Goal: Task Accomplishment & Management: Use online tool/utility

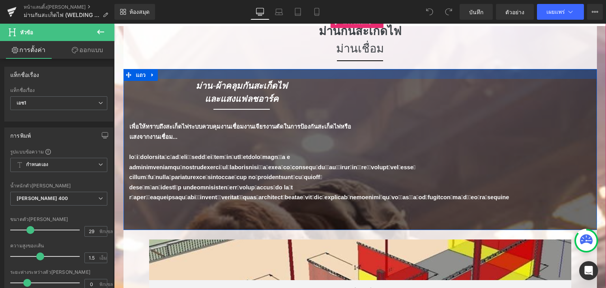
click at [327, 73] on div at bounding box center [359, 74] width 473 height 10
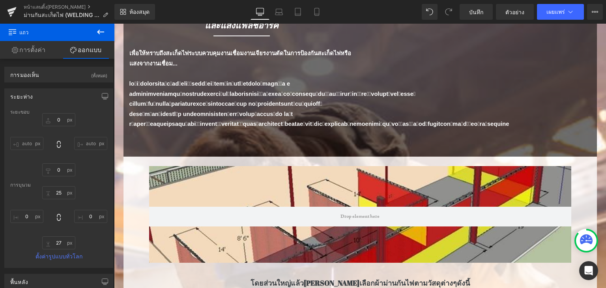
scroll to position [132, 0]
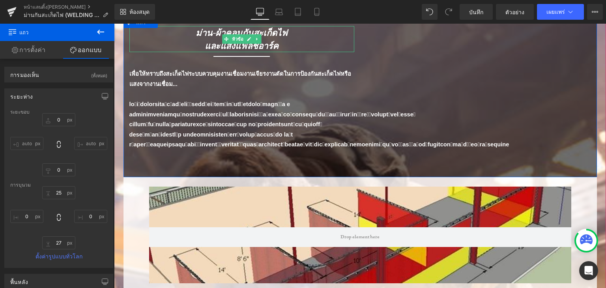
click at [191, 40] on h1 "และแสงแฟลชอาร์ค" at bounding box center [241, 45] width 225 height 13
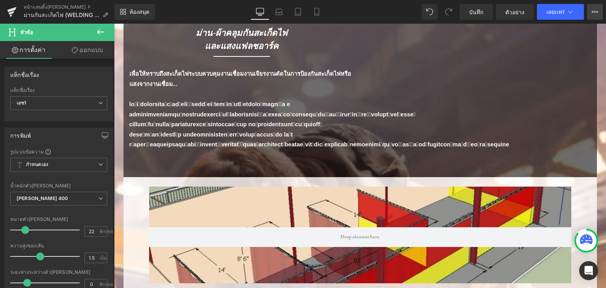
click at [598, 15] on button "ดูหน้าสด ดูด้วยเทมเพลตปัจจุบัน บันทึกเทมเพลตลงในห้องสมุด กำหนดเวลาเผยแพร่ [PERS…" at bounding box center [595, 12] width 16 height 16
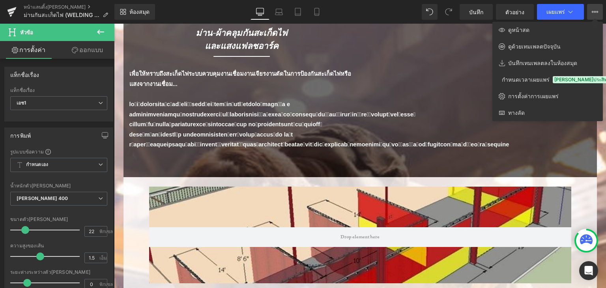
click at [494, 199] on div at bounding box center [360, 156] width 492 height 264
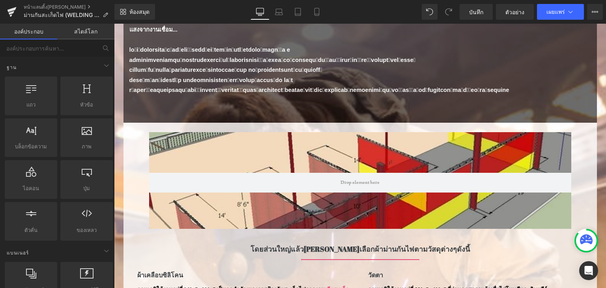
scroll to position [0, 0]
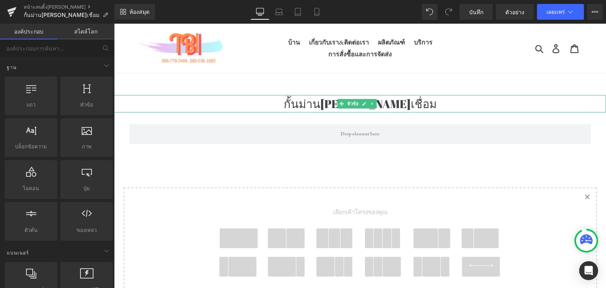
click at [305, 104] on h1 "กั้นม่าน[PERSON_NAME]เชื่อม" at bounding box center [360, 103] width 492 height 17
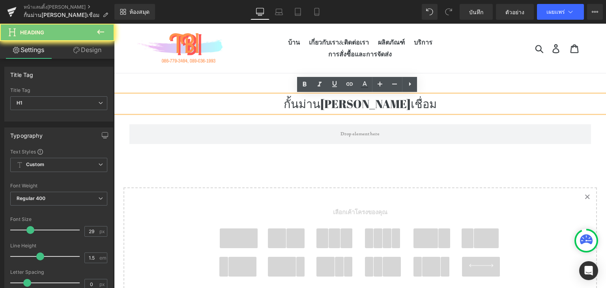
click at [305, 104] on h1 "กั้นม่าน[PERSON_NAME]เชื่อม" at bounding box center [360, 103] width 492 height 17
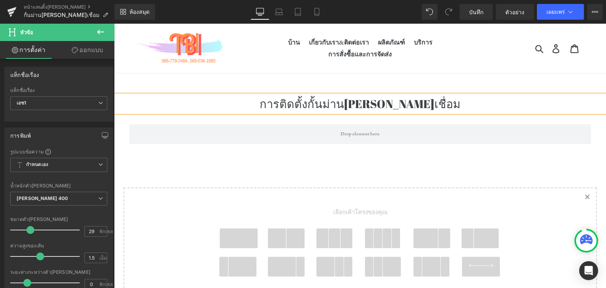
drag, startPoint x: 347, startPoint y: 105, endPoint x: 333, endPoint y: 105, distance: 13.8
click at [329, 105] on font "การติดตั้งกั้นม่าน[PERSON_NAME]เชื่อม" at bounding box center [360, 103] width 201 height 15
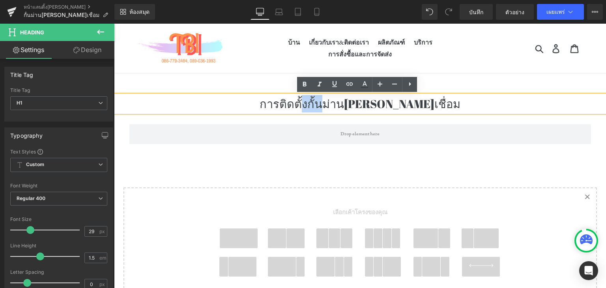
click at [333, 105] on font "การติดตั้งกั้นม่าน[PERSON_NAME]เชื่อม" at bounding box center [360, 103] width 201 height 15
click at [350, 109] on font "การติดตั้งกั้นม่าน[PERSON_NAME]เชื่อม" at bounding box center [360, 103] width 201 height 15
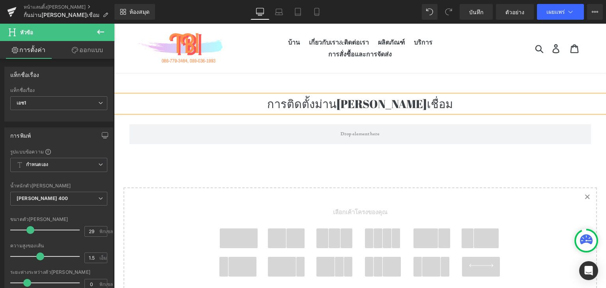
click at [320, 155] on div "การติดตั้งม่าน[PERSON_NAME]เชื่อม หัวข้อ แถว เลือกเค้าโครงของคุณ" at bounding box center [360, 235] width 492 height 280
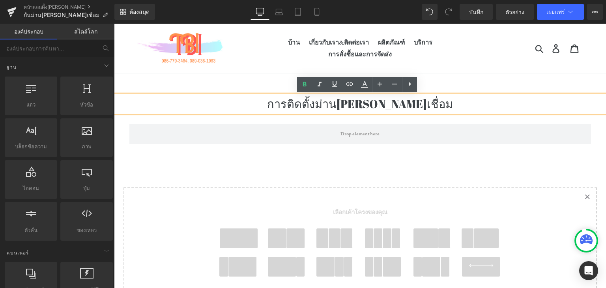
click at [342, 104] on font "การติดตั้งม่าน[PERSON_NAME]เชื่อม" at bounding box center [360, 103] width 186 height 15
click at [341, 103] on font "การติดตั้งม่าน[PERSON_NAME]เชื่อม" at bounding box center [360, 103] width 186 height 15
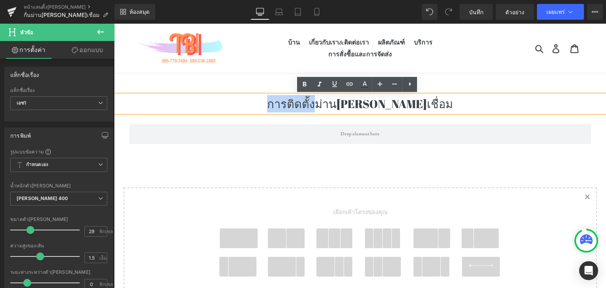
drag, startPoint x: 341, startPoint y: 103, endPoint x: 282, endPoint y: 103, distance: 58.4
click at [282, 103] on h1 "การติดตั้งม่าน[PERSON_NAME]เชื่อม" at bounding box center [360, 103] width 492 height 17
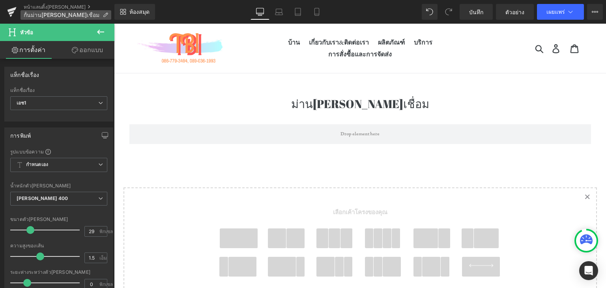
click at [58, 14] on font "กั้นม่าน[PERSON_NAME]เชื่อม" at bounding box center [62, 14] width 76 height 7
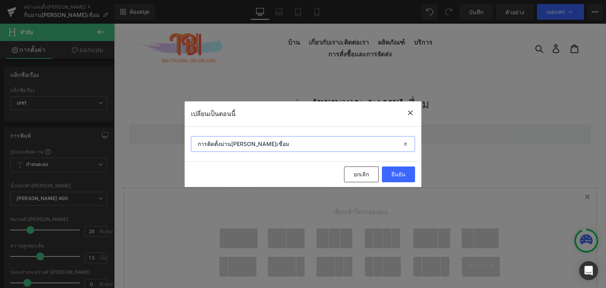
click at [216, 143] on input "การติดตั้งม่าน[PERSON_NAME]เชื่อม" at bounding box center [303, 144] width 224 height 16
drag, startPoint x: 216, startPoint y: 143, endPoint x: 176, endPoint y: 140, distance: 40.3
click at [176, 140] on div "เปลี่ยนเป็นตอนนี้ การติดตั้งม่าน[PERSON_NAME]เชื่อม ยกเลิก ยืนยัน" at bounding box center [303, 144] width 606 height 288
click at [218, 144] on input "การติดตั้งม่าน[PERSON_NAME]เชื่อม" at bounding box center [303, 144] width 224 height 16
click at [404, 178] on button "ยืนยัน" at bounding box center [398, 174] width 33 height 16
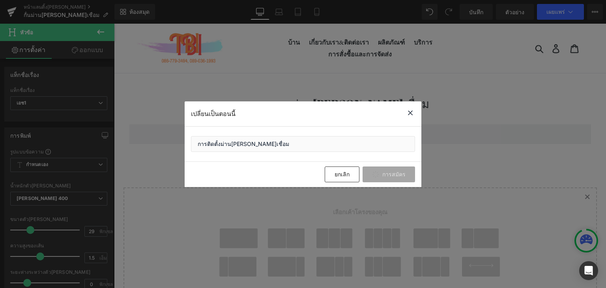
click at [411, 119] on div at bounding box center [410, 113] width 9 height 11
click at [411, 119] on div "แถว" at bounding box center [359, 130] width 473 height 36
click at [114, 24] on div at bounding box center [114, 24] width 0 height 0
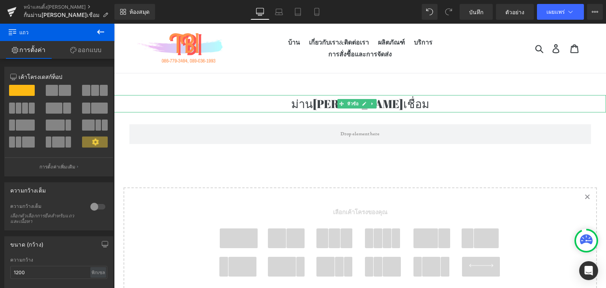
click at [313, 105] on h1 "ม่านกันแสงเชื่อม" at bounding box center [360, 103] width 492 height 17
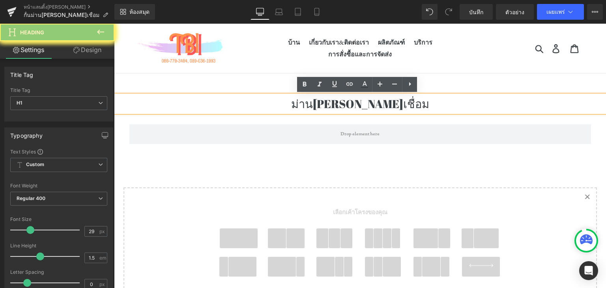
click at [313, 105] on h1 "ม่านกันแสงเชื่อม" at bounding box center [360, 103] width 492 height 17
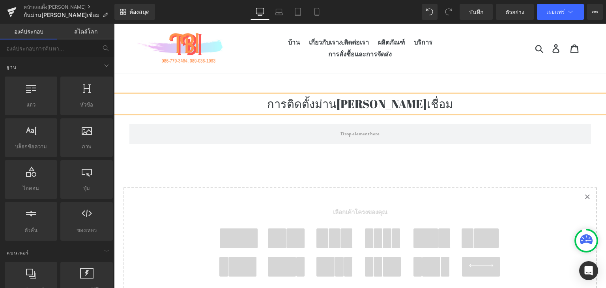
click at [312, 191] on div "เลือกเค้าโครงของคุณ" at bounding box center [360, 246] width 316 height 117
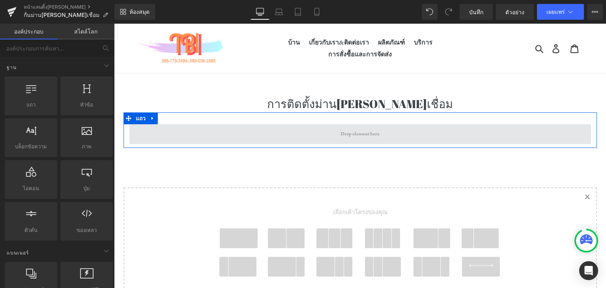
click at [325, 135] on span at bounding box center [360, 134] width 462 height 20
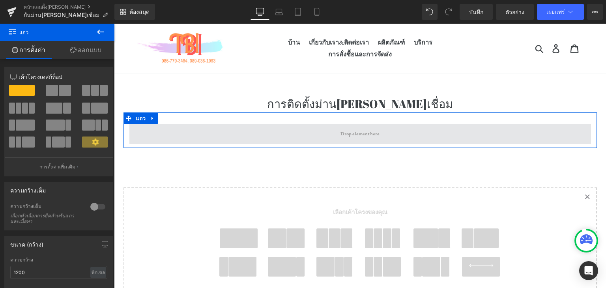
click at [194, 130] on span at bounding box center [360, 134] width 462 height 20
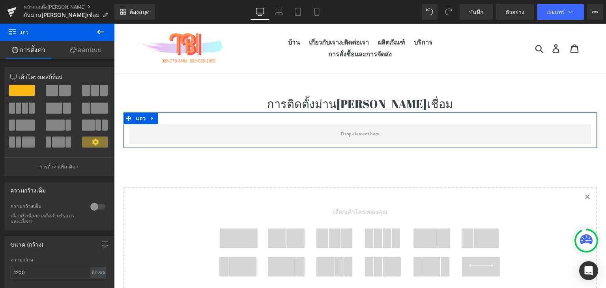
click at [84, 53] on font "ออกแบบ" at bounding box center [90, 50] width 24 height 8
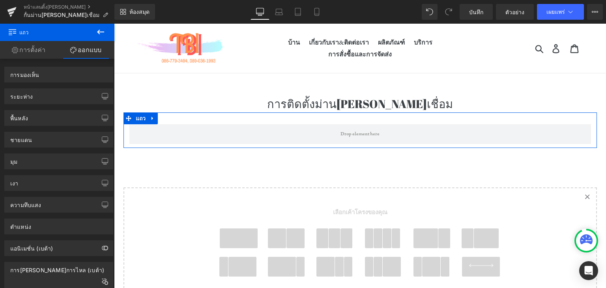
click at [84, 53] on font "ออกแบบ" at bounding box center [90, 50] width 24 height 8
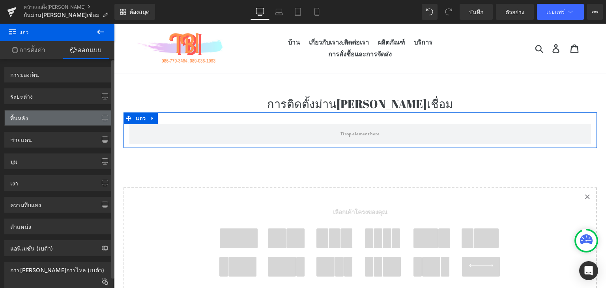
drag, startPoint x: 84, startPoint y: 53, endPoint x: 83, endPoint y: 114, distance: 60.8
click at [83, 114] on div "การตั้งค่า ออกแบบ 12 12 12 ตัวปรับแต่งขนาดคอลัมน์ 12 เค้าโครงเดสก์ท็อป เค้าโครง…" at bounding box center [57, 175] width 114 height 268
click at [83, 114] on div "พื้นหลัง" at bounding box center [59, 117] width 108 height 15
click at [82, 116] on div "พื้นหลัง" at bounding box center [59, 117] width 108 height 15
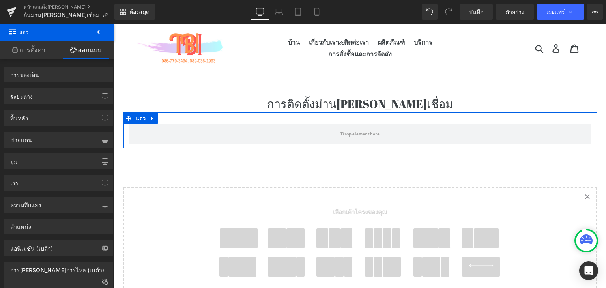
drag, startPoint x: 196, startPoint y: 139, endPoint x: 171, endPoint y: 118, distance: 33.0
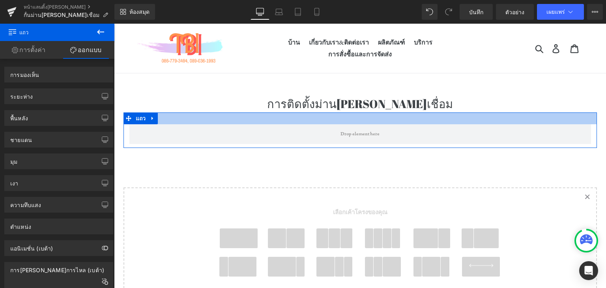
click at [171, 118] on div at bounding box center [359, 118] width 473 height 12
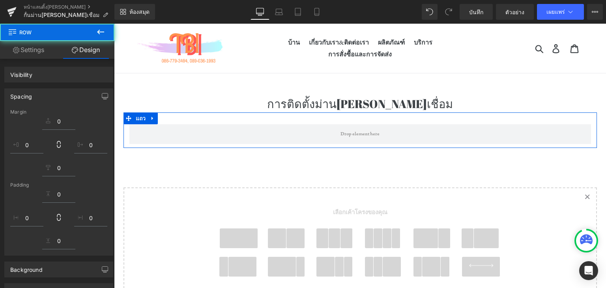
click at [72, 120] on div at bounding box center [58, 121] width 33 height 17
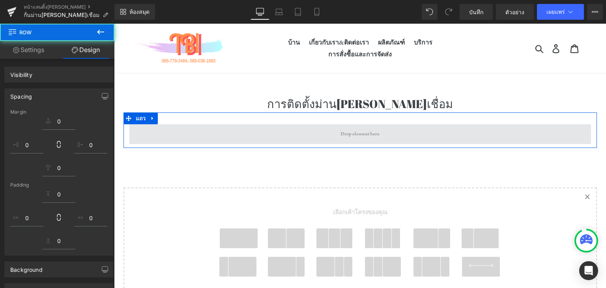
click at [166, 129] on span at bounding box center [360, 134] width 462 height 20
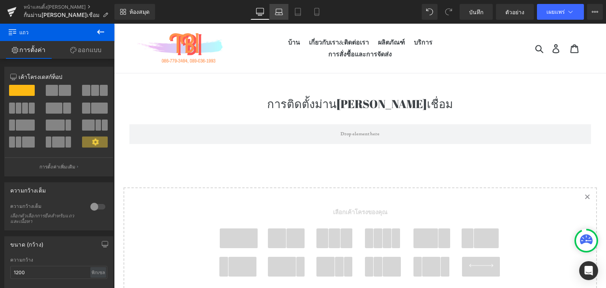
click at [286, 11] on link "แล็ปท็อป" at bounding box center [278, 12] width 19 height 16
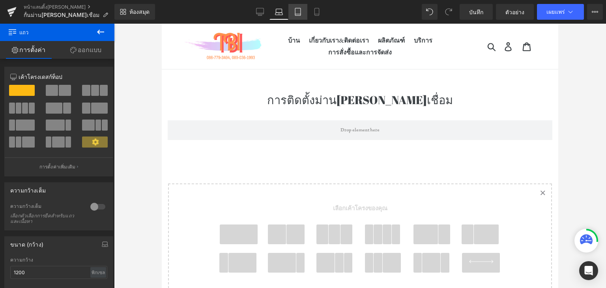
click at [300, 9] on icon at bounding box center [298, 12] width 8 height 8
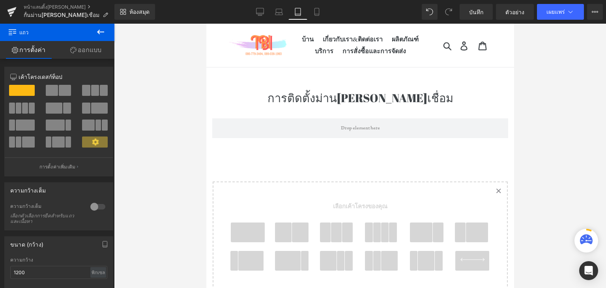
scroll to position [10, 0]
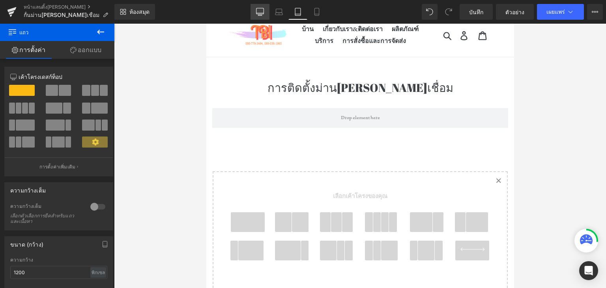
click at [254, 6] on link "เดสก์ท็อป" at bounding box center [260, 12] width 19 height 16
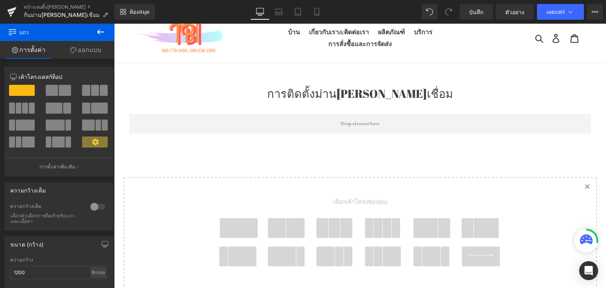
scroll to position [4, 0]
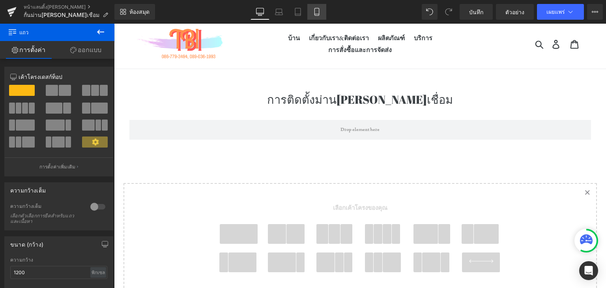
click at [311, 7] on link "มือถือ" at bounding box center [316, 12] width 19 height 16
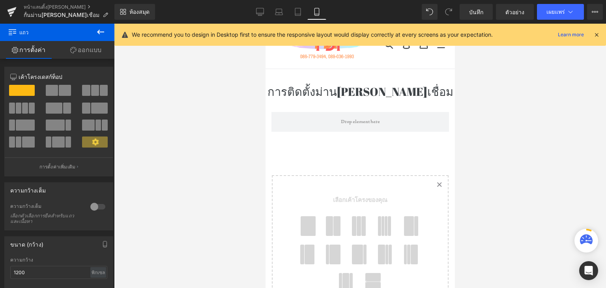
scroll to position [0, 0]
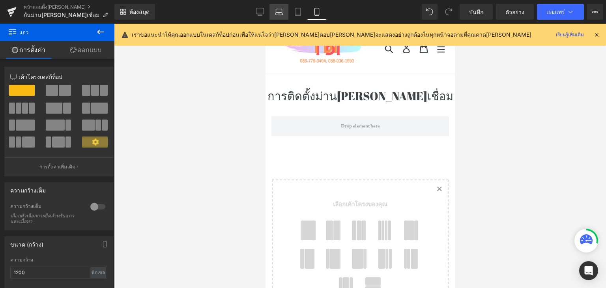
click at [281, 11] on icon at bounding box center [279, 12] width 8 height 8
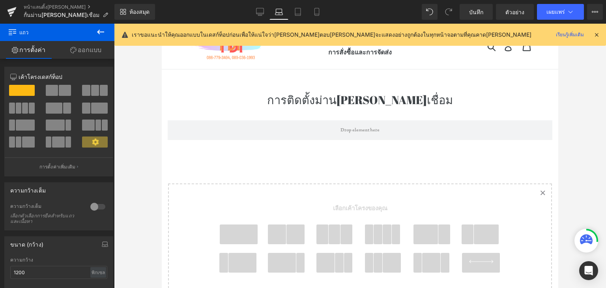
scroll to position [3, 0]
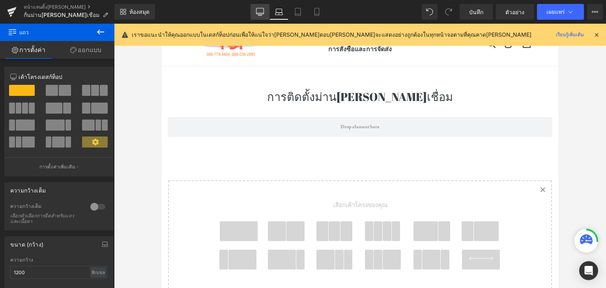
click at [267, 7] on link "เดสก์ท็อป" at bounding box center [260, 12] width 19 height 16
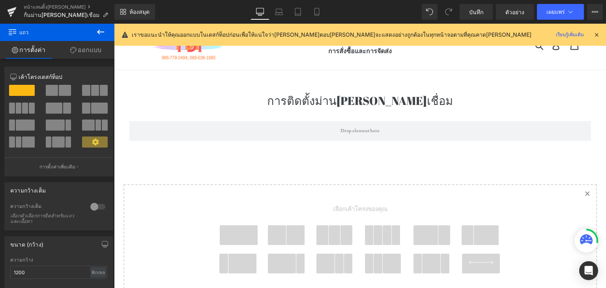
scroll to position [8, 0]
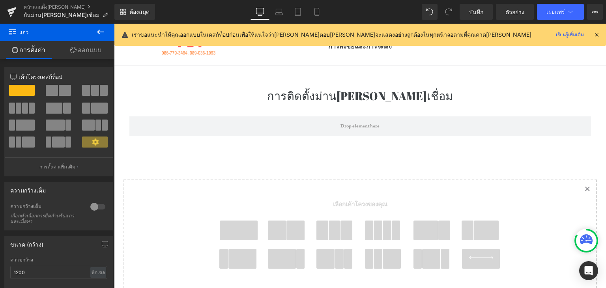
click at [47, 29] on span "แถว" at bounding box center [47, 32] width 79 height 17
click at [90, 33] on button at bounding box center [101, 32] width 28 height 17
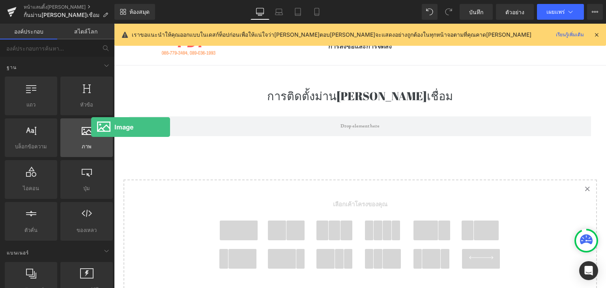
click at [91, 135] on div at bounding box center [87, 134] width 48 height 18
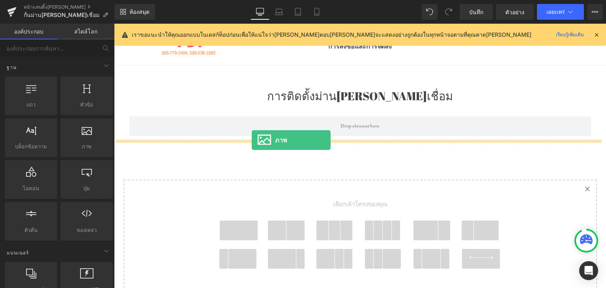
drag, startPoint x: 205, startPoint y: 159, endPoint x: 252, endPoint y: 140, distance: 50.1
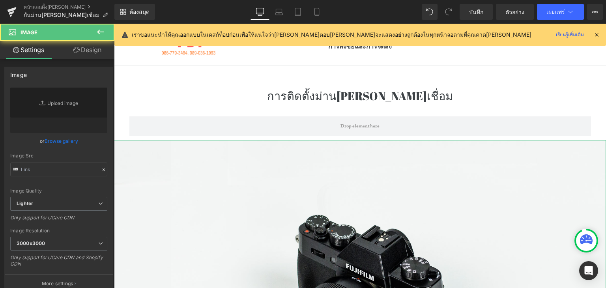
type input "//d1um8515vdn9kb.cloudfront.net/images/parallax.jpg"
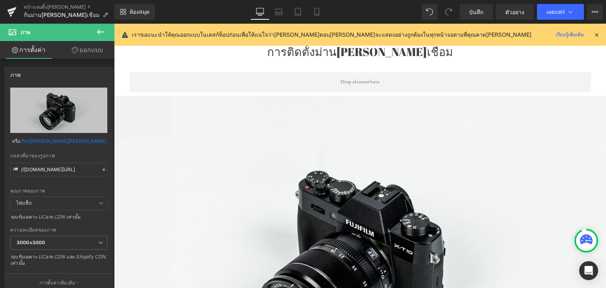
scroll to position [0, 0]
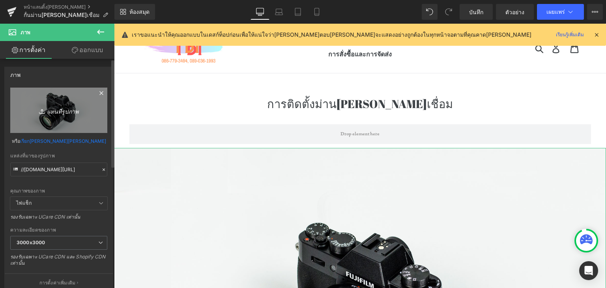
click at [74, 100] on link "แทนที่รูปภาพ" at bounding box center [58, 110] width 97 height 45
type input "C:\fakepath\ปก.jpg"
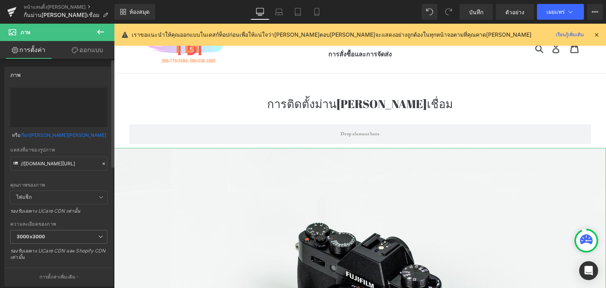
type input "https://ucarecdn.com/b341f683-d597-4b57-aa13-885f2b3d6a38/-/format/auto/-/previ…"
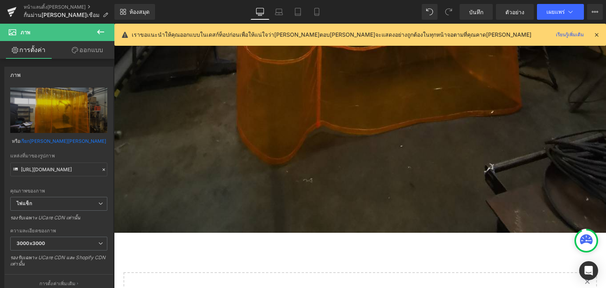
scroll to position [609, 0]
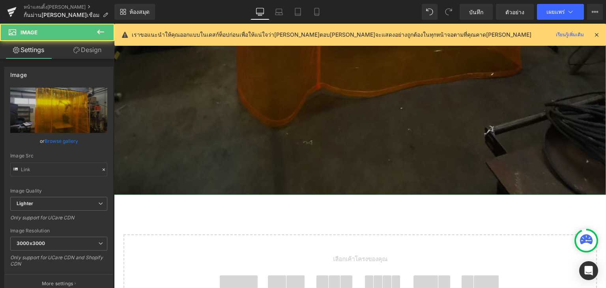
type input "https://ucarecdn.com/b341f683-d597-4b57-aa13-885f2b3d6a38/-/format/auto/-/previ…"
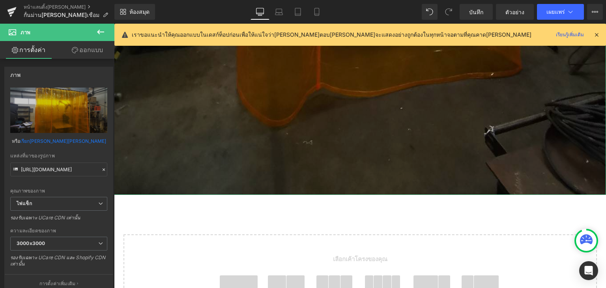
drag, startPoint x: 466, startPoint y: 185, endPoint x: 461, endPoint y: 105, distance: 79.9
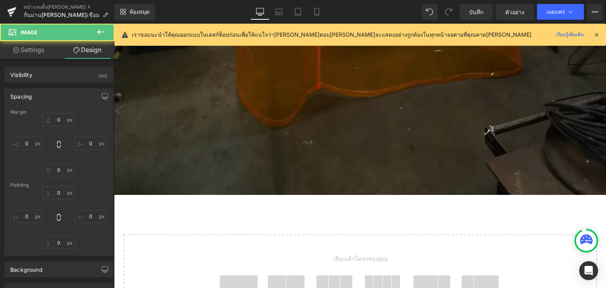
type input "0"
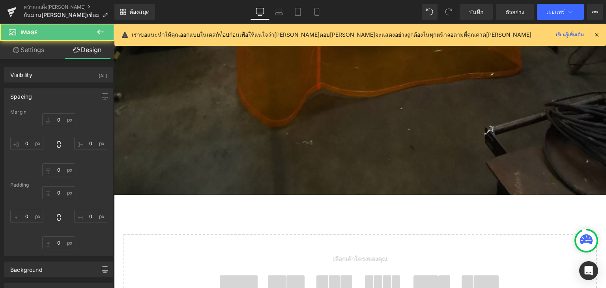
type input "0"
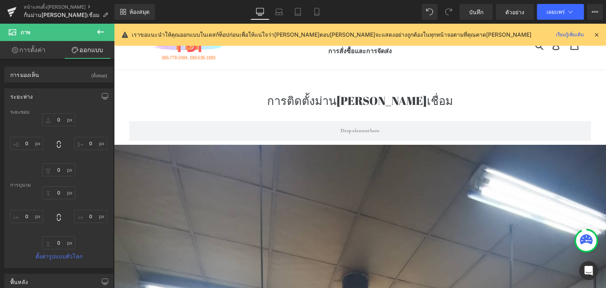
scroll to position [0, 0]
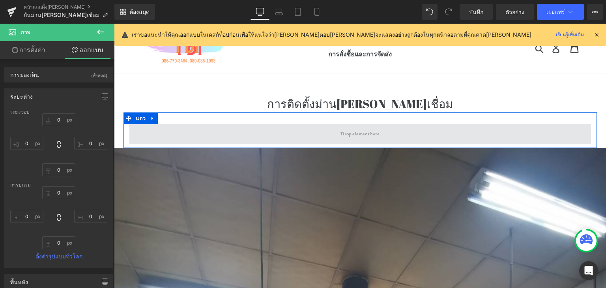
click at [186, 133] on span at bounding box center [360, 134] width 462 height 20
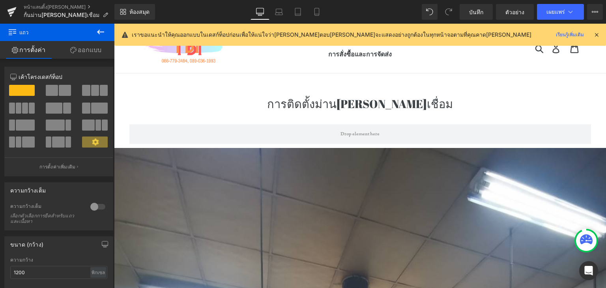
click at [97, 34] on icon at bounding box center [100, 31] width 9 height 9
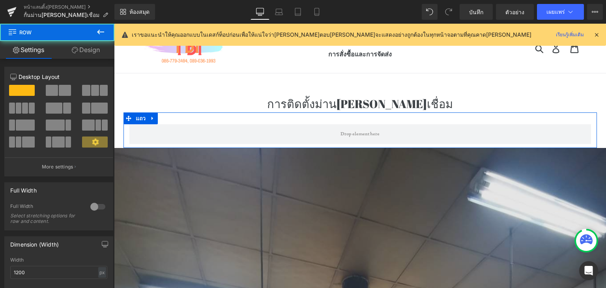
drag, startPoint x: 196, startPoint y: 125, endPoint x: 187, endPoint y: 160, distance: 36.6
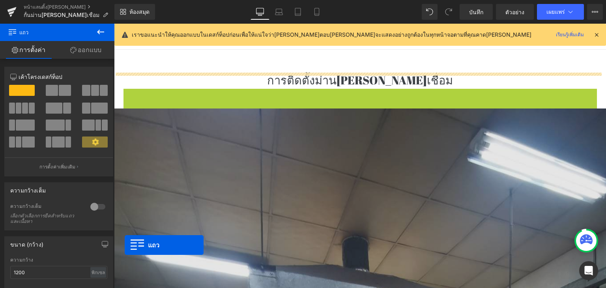
scroll to position [39, 0]
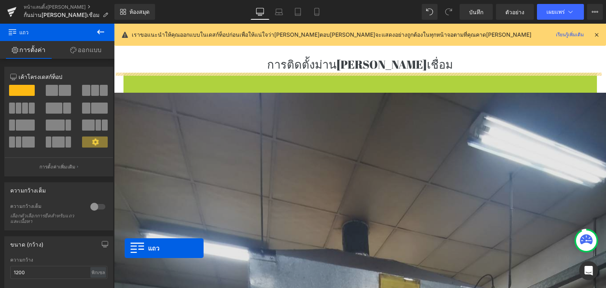
drag, startPoint x: 125, startPoint y: 116, endPoint x: 125, endPoint y: 248, distance: 132.5
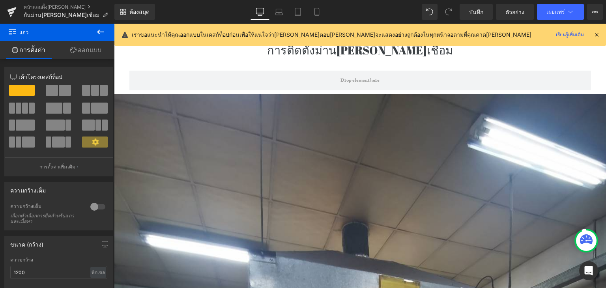
scroll to position [47, 0]
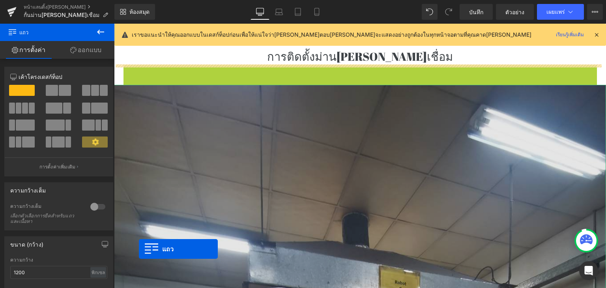
drag, startPoint x: 124, startPoint y: 73, endPoint x: 139, endPoint y: 249, distance: 176.5
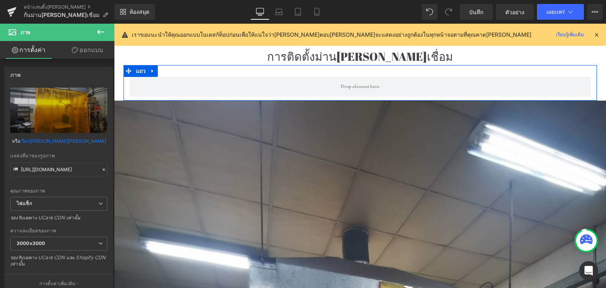
drag, startPoint x: 519, startPoint y: 95, endPoint x: 485, endPoint y: 65, distance: 45.3
click at [519, 95] on span at bounding box center [360, 87] width 462 height 20
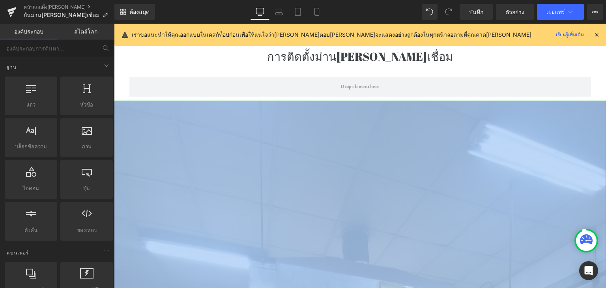
drag, startPoint x: 598, startPoint y: 96, endPoint x: 598, endPoint y: 146, distance: 49.7
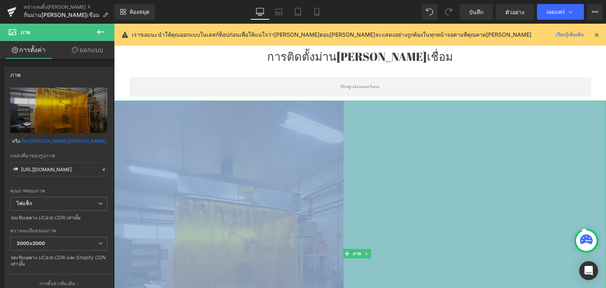
drag, startPoint x: 598, startPoint y: 144, endPoint x: 336, endPoint y: 168, distance: 263.4
click at [336, 168] on div "ภาพ 665px" at bounding box center [360, 254] width 492 height 306
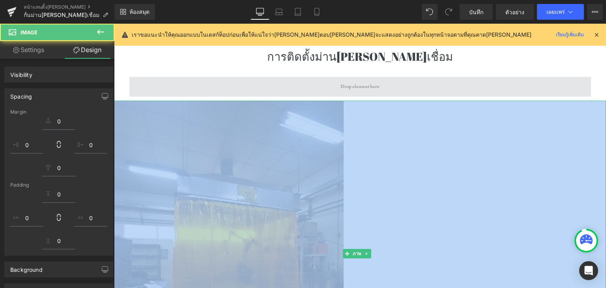
click at [430, 165] on div "665px" at bounding box center [475, 254] width 262 height 306
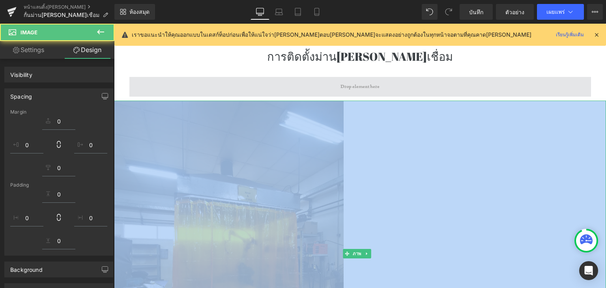
click at [430, 165] on div "665px" at bounding box center [475, 254] width 262 height 306
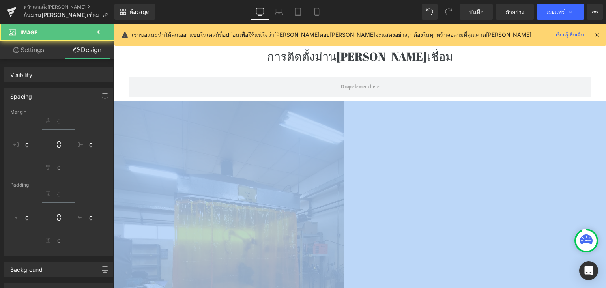
click at [503, 64] on div "การติดตั้งม่านกันแสงเชื่อม หัวข้อ" at bounding box center [360, 56] width 492 height 17
click at [503, 64] on h1 "การติดตั้งม่านกันแสงเชื่อม" at bounding box center [360, 56] width 492 height 17
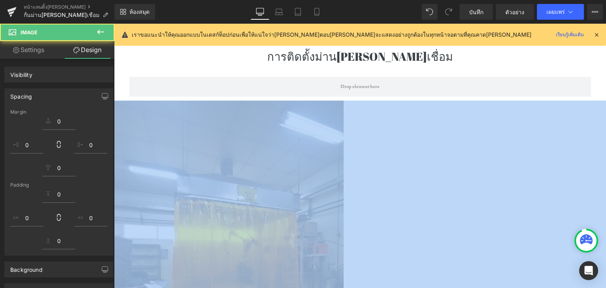
click at [503, 64] on h1 "การติดตั้งม่านกันแสงเชื่อม" at bounding box center [360, 56] width 492 height 17
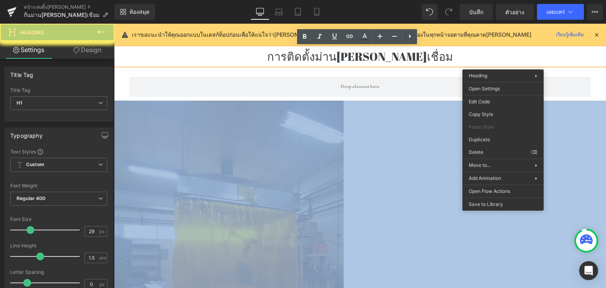
click at [422, 214] on div "ภาพ 665 พิกเซล" at bounding box center [360, 254] width 492 height 306
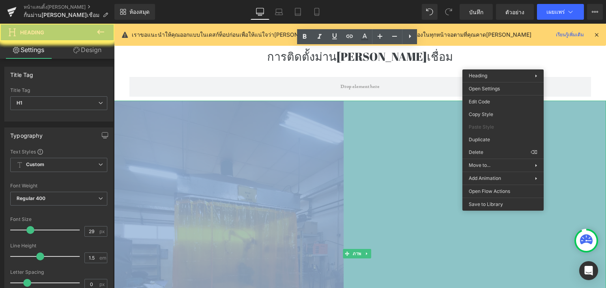
click at [422, 214] on div "665 พิกเซล" at bounding box center [475, 254] width 262 height 306
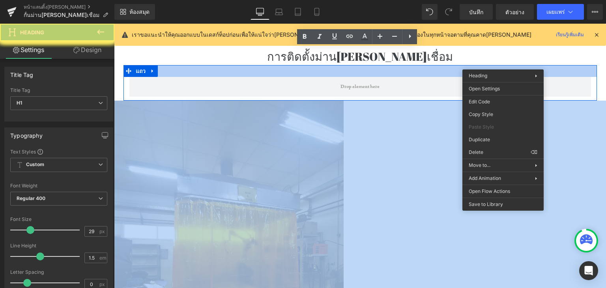
click at [211, 75] on div "แถว" at bounding box center [359, 83] width 473 height 36
click at [211, 75] on div at bounding box center [359, 71] width 473 height 12
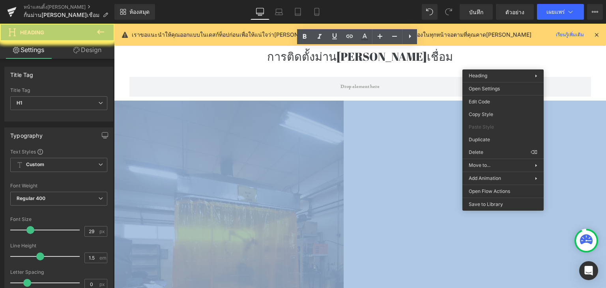
scroll to position [255, 0]
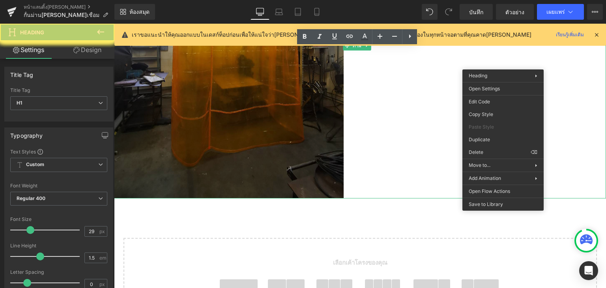
click at [258, 189] on div "ภาพ 665 พิกเซล" at bounding box center [360, 46] width 492 height 306
click at [258, 196] on div at bounding box center [360, 197] width 492 height 2
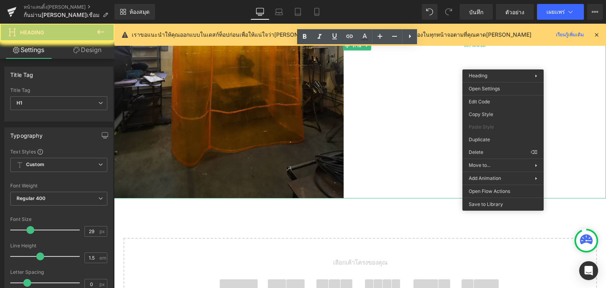
drag, startPoint x: 360, startPoint y: 188, endPoint x: 349, endPoint y: 119, distance: 69.9
click at [349, 119] on div "ภาพ 665 พิกเซล" at bounding box center [360, 46] width 492 height 306
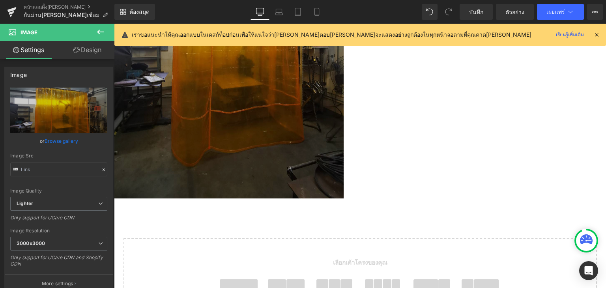
type input "https://ucarecdn.com/b341f683-d597-4b57-aa13-885f2b3d6a38/-/format/auto/-/previ…"
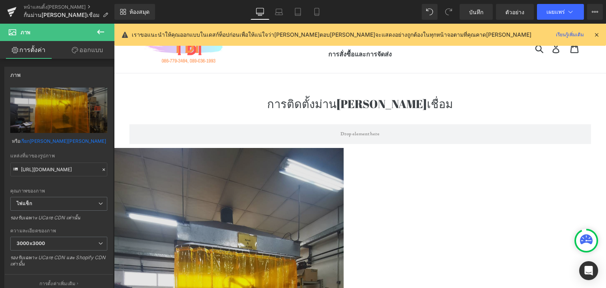
scroll to position [48, 0]
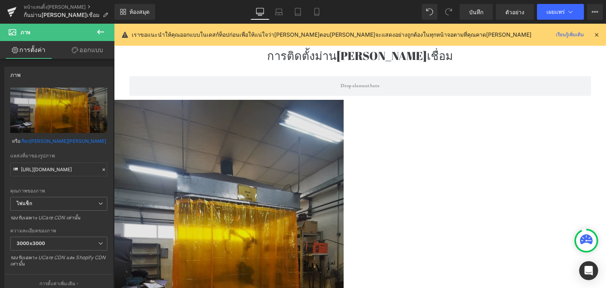
click at [278, 108] on img at bounding box center [360, 253] width 492 height 306
click at [268, 103] on img at bounding box center [360, 253] width 492 height 306
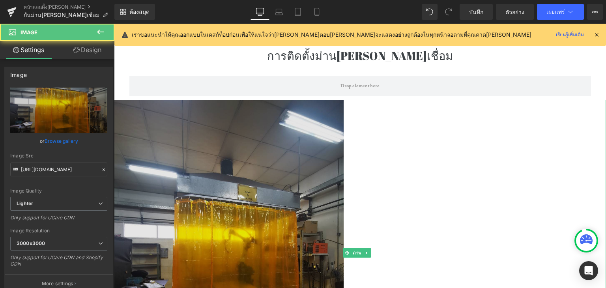
click at [267, 103] on img at bounding box center [360, 253] width 492 height 306
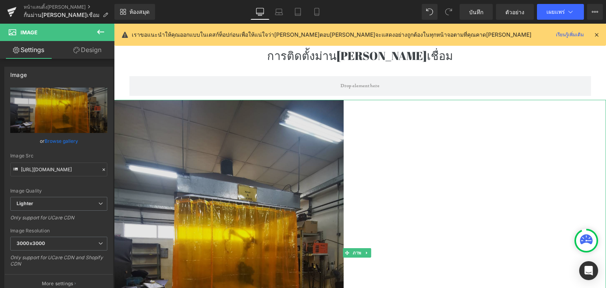
click at [267, 103] on img at bounding box center [360, 253] width 492 height 306
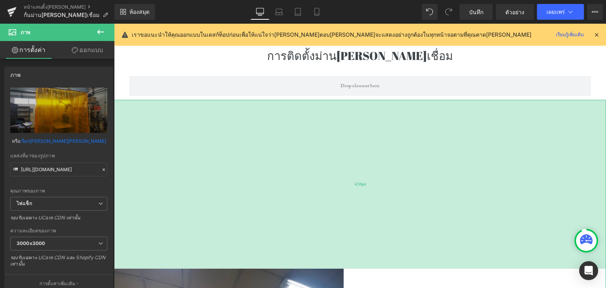
drag, startPoint x: 276, startPoint y: 100, endPoint x: 275, endPoint y: 269, distance: 168.8
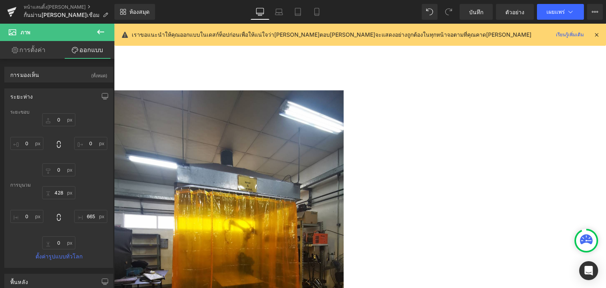
scroll to position [324, 0]
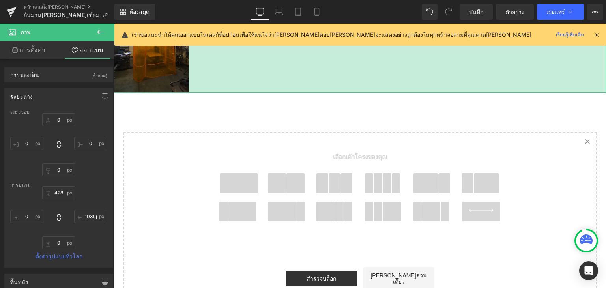
type input "1057px"
drag, startPoint x: 598, startPoint y: 127, endPoint x: 444, endPoint y: 156, distance: 157.4
click at [444, 156] on div "การติดตั้งม่านกันแสงเชื่อม หัวข้อ แถว ภาพ 428 พิกเซล 1057px เลือกเค้าโครงของคุณ" at bounding box center [360, 45] width 492 height 549
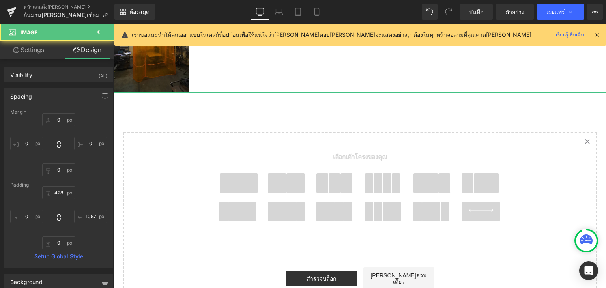
scroll to position [304, 0]
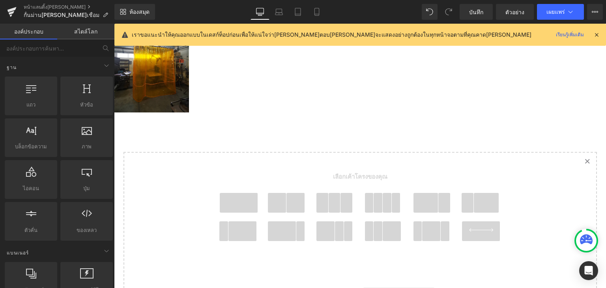
drag, startPoint x: 598, startPoint y: 144, endPoint x: 599, endPoint y: 105, distance: 38.7
click at [599, 105] on div "การติดตั้งม่านกันแสงเชื่อม หัวข้อ แถว ภาพ 428 พิกเซล 1057px เลือกเค้าโครงของคุณ" at bounding box center [360, 65] width 492 height 549
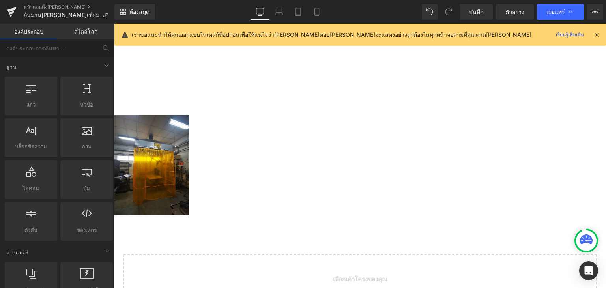
scroll to position [126, 0]
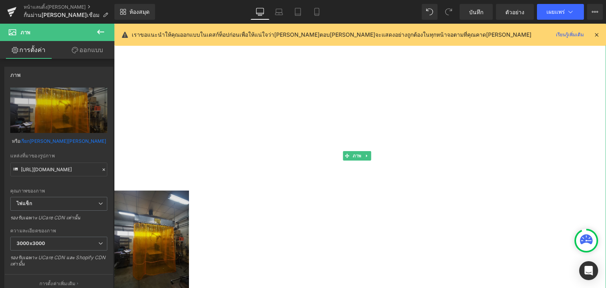
click at [151, 226] on img at bounding box center [360, 156] width 492 height 269
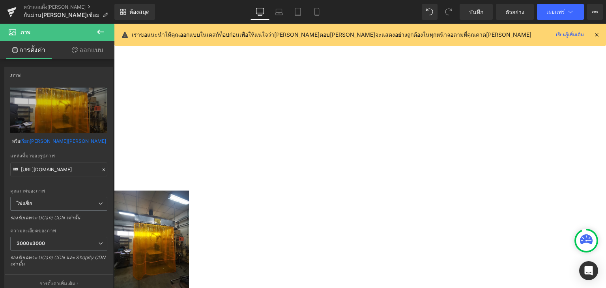
click at [218, 217] on div "ภาพ 428 พิกเซล 1057 พิกเซล" at bounding box center [360, 156] width 492 height 269
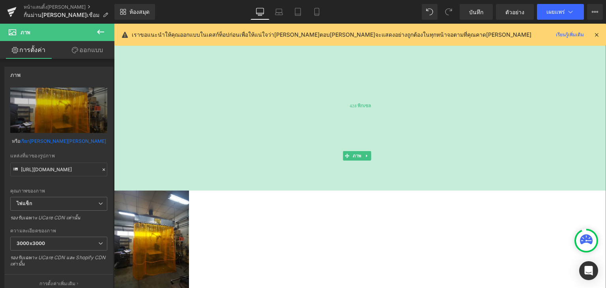
click at [151, 125] on div "428 พิกเซล" at bounding box center [360, 106] width 492 height 169
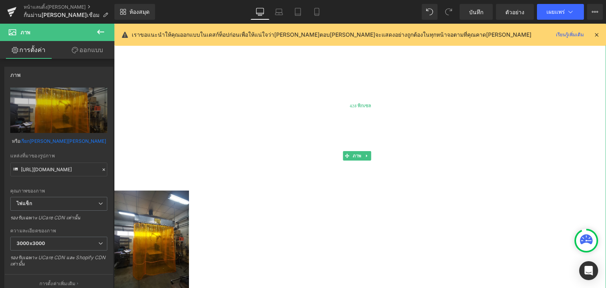
click at [151, 125] on div "428 พิกเซล" at bounding box center [360, 106] width 492 height 169
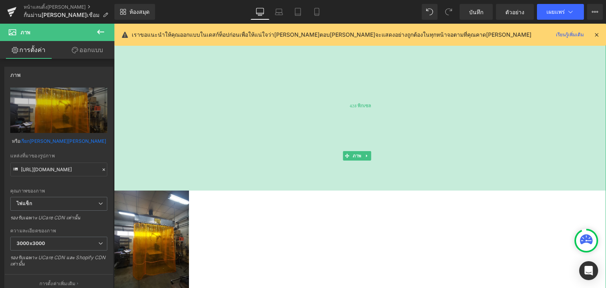
click at [151, 125] on div "428 พิกเซล" at bounding box center [360, 106] width 492 height 169
drag, startPoint x: 151, startPoint y: 125, endPoint x: 199, endPoint y: 117, distance: 47.9
click at [144, 191] on div "428 พิกเซล" at bounding box center [360, 106] width 492 height 169
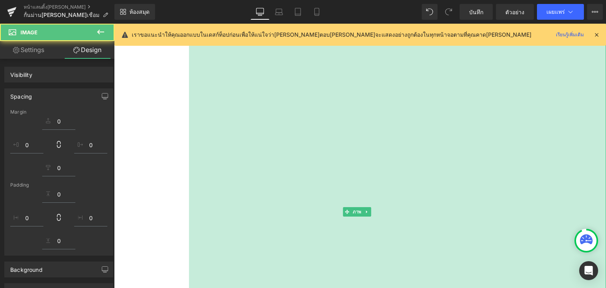
click at [280, 41] on div "เราขอแนะนำให้คุณออกแบบในเดสก์ท็อปก่อนเพื่อให้แน่ใจว่าเค้าโครงที่ตอบสนองจะแสดงอย…" at bounding box center [360, 35] width 492 height 22
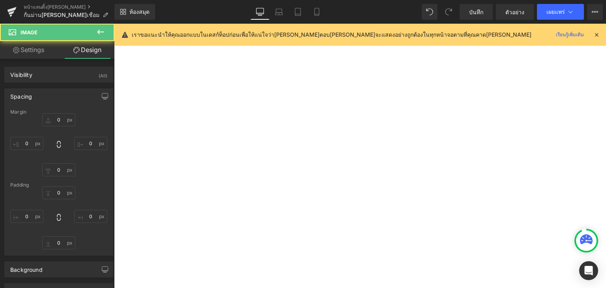
click at [280, 41] on div "เราขอแนะนำให้คุณออกแบบในเดสก์ท็อปก่อนเพื่อให้แน่ใจว่าเค้าโครงที่ตอบสนองจะแสดงอย…" at bounding box center [360, 35] width 492 height 22
type input "0"
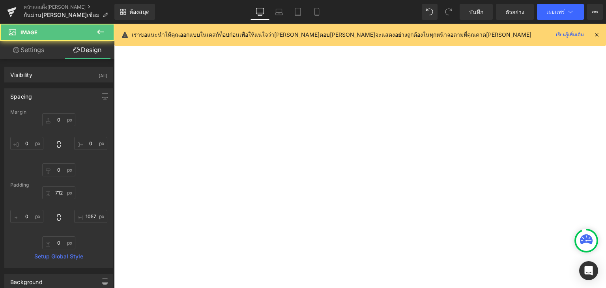
type input "0"
type input "712"
type input "1057"
type input "0"
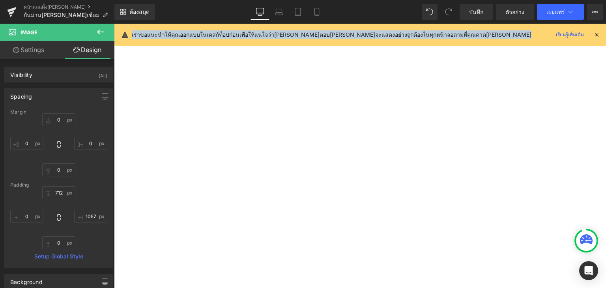
click at [280, 41] on div "เราขอแนะนำให้คุณออกแบบในเดสก์ท็อปก่อนเพื่อให้แน่ใจว่าเค้าโครงที่ตอบสนองจะแสดงอย…" at bounding box center [360, 35] width 492 height 22
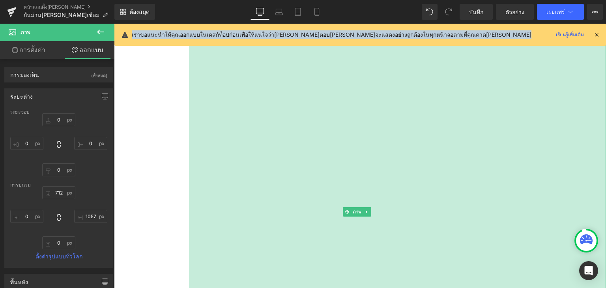
click at [442, 112] on div "1057 พิกเซล" at bounding box center [397, 212] width 417 height 381
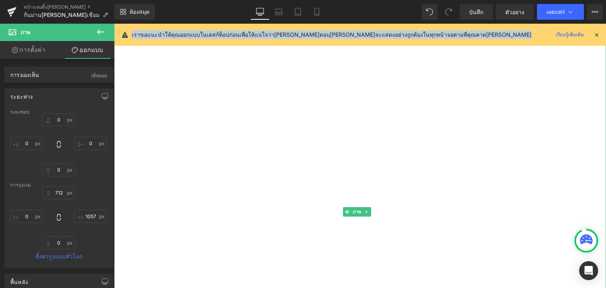
click at [442, 112] on div "1057 พิกเซล" at bounding box center [397, 212] width 417 height 381
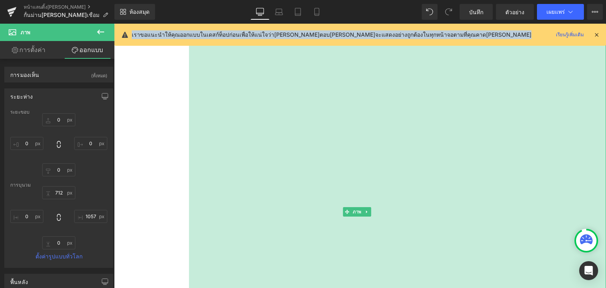
click at [442, 112] on div "1057 พิกเซล" at bounding box center [397, 212] width 417 height 381
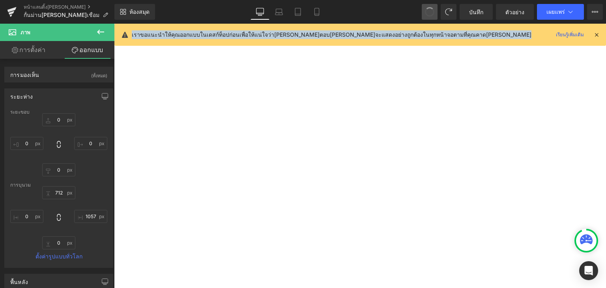
type input "0"
type input "712"
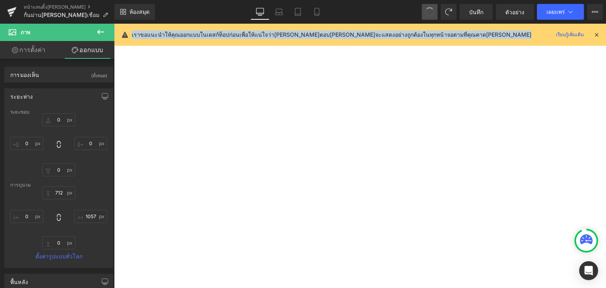
type input "1057"
type input "0"
click at [424, 13] on button at bounding box center [430, 12] width 16 height 16
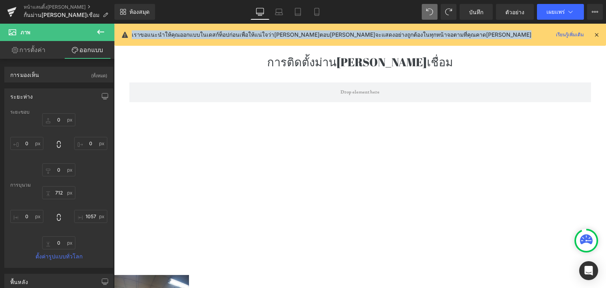
type input "0"
type input "712"
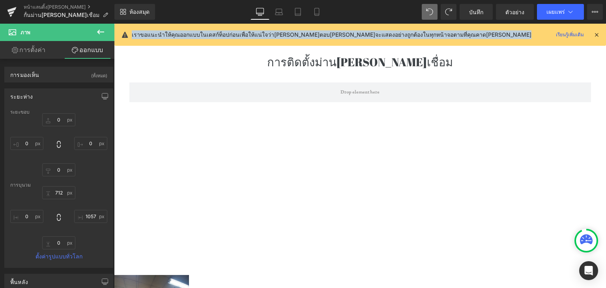
type input "1057"
type input "0"
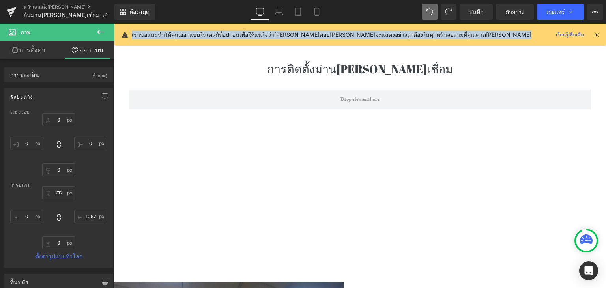
type input "0"
type input "428"
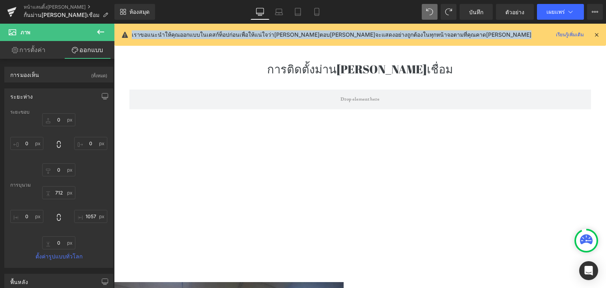
type input "1057"
type input "0"
click at [424, 13] on span at bounding box center [430, 12] width 16 height 16
type input "0"
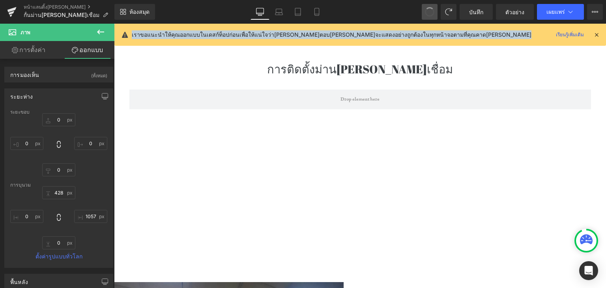
type input "0"
type input "428"
type input "665"
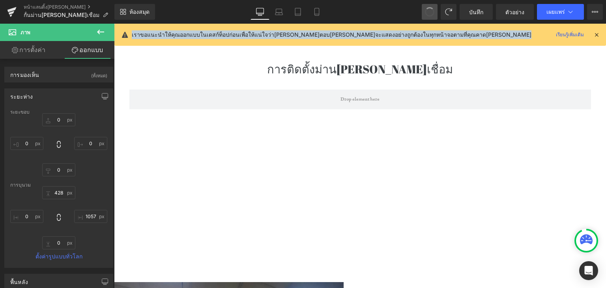
type input "0"
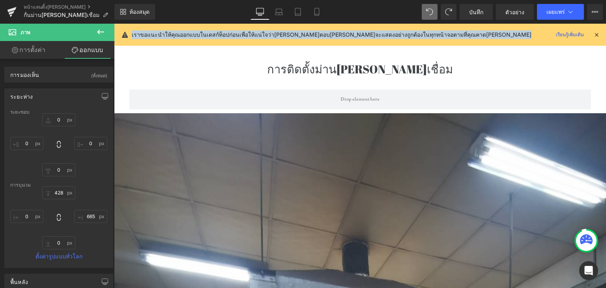
type input "0"
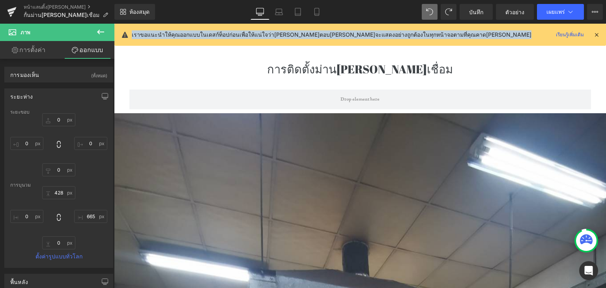
type input "665"
type input "0"
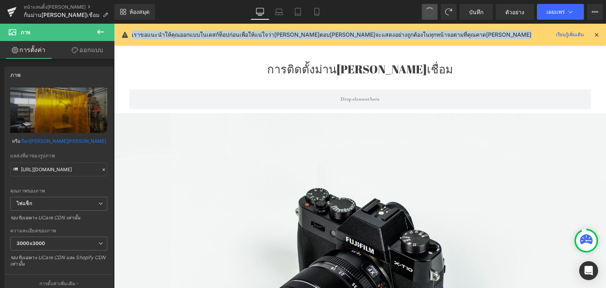
type input "//d1um8515vdn9kb.cloudfront.net/images/parallax.jpg"
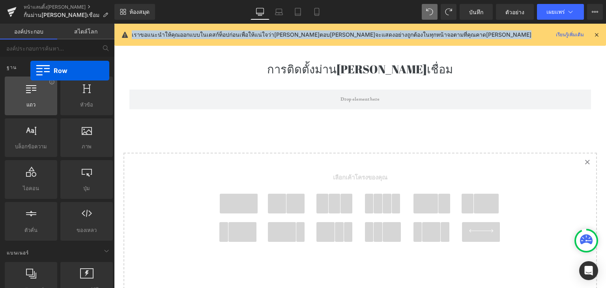
click at [30, 105] on font "แถว" at bounding box center [30, 104] width 9 height 6
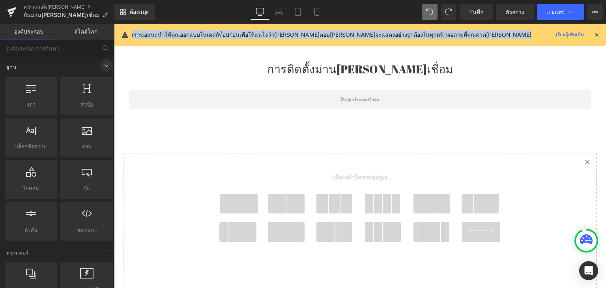
click at [102, 69] on icon at bounding box center [106, 65] width 9 height 9
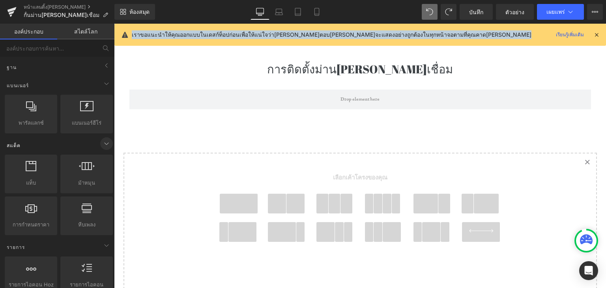
drag, startPoint x: 99, startPoint y: 69, endPoint x: 99, endPoint y: 144, distance: 74.6
click at [104, 250] on span at bounding box center [106, 245] width 13 height 13
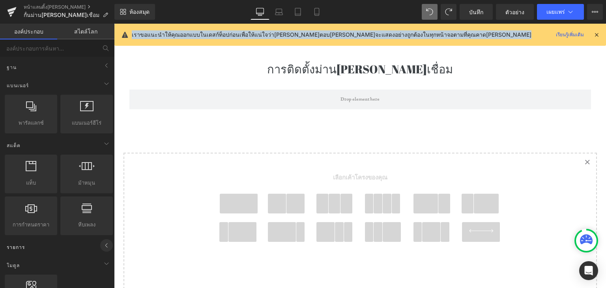
click at [101, 250] on span at bounding box center [106, 245] width 13 height 13
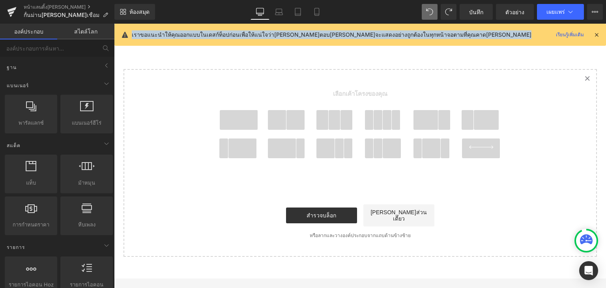
scroll to position [116, 0]
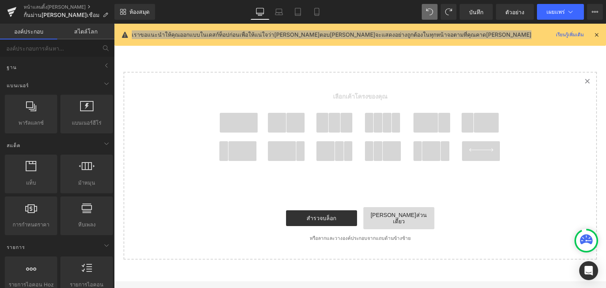
click at [382, 212] on font "[PERSON_NAME]ส่วนเดี่ยว" at bounding box center [398, 218] width 56 height 13
click at [384, 215] on font "[PERSON_NAME]ส่วนเดี่ยว" at bounding box center [398, 218] width 56 height 13
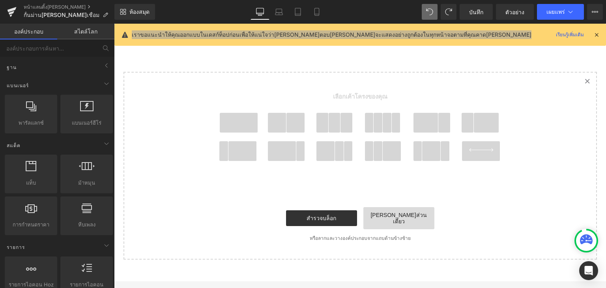
click at [384, 215] on font "[PERSON_NAME]ส่วนเดี่ยว" at bounding box center [398, 218] width 56 height 13
click at [383, 213] on font "[PERSON_NAME]ส่วนเดี่ยว" at bounding box center [398, 218] width 56 height 13
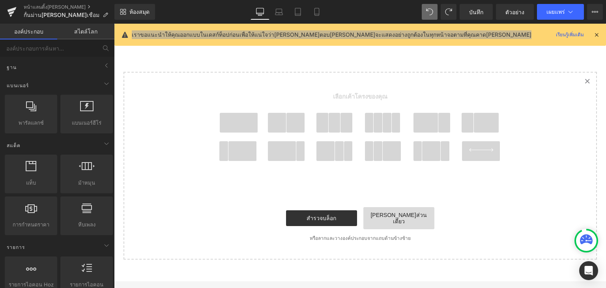
click at [383, 213] on font "[PERSON_NAME]ส่วนเดี่ยว" at bounding box center [398, 218] width 56 height 13
click at [382, 207] on link "[PERSON_NAME]ส่วนเดี่ยว" at bounding box center [398, 218] width 71 height 22
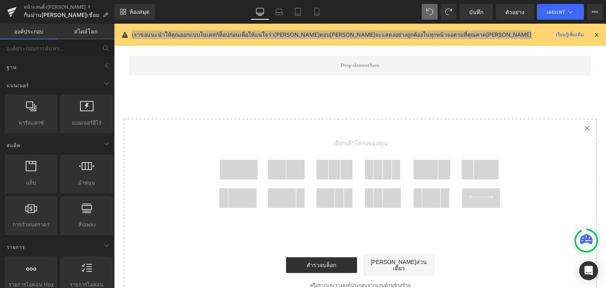
scroll to position [113, 0]
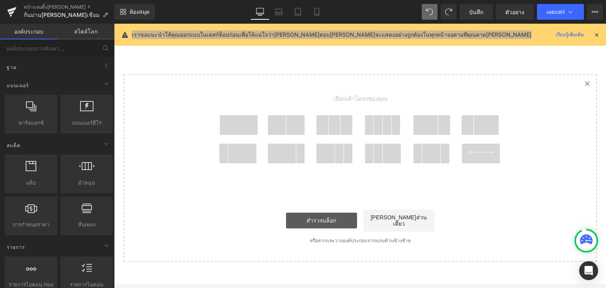
click at [341, 219] on link "สำรวจบล็อก" at bounding box center [321, 221] width 71 height 16
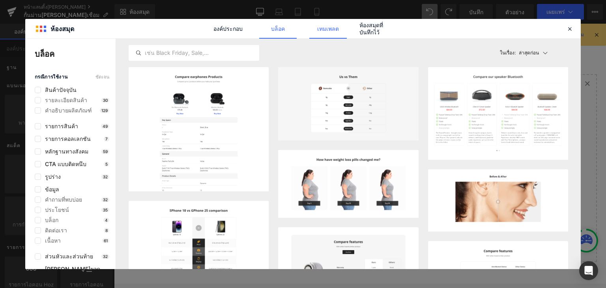
click at [335, 29] on font "เทมเพลต" at bounding box center [328, 28] width 22 height 7
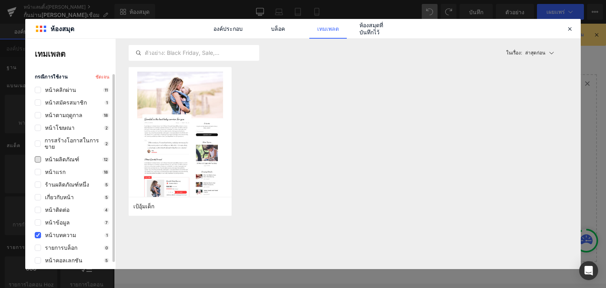
click at [51, 156] on font "หน้าผลิตภัณฑ์" at bounding box center [62, 159] width 34 height 7
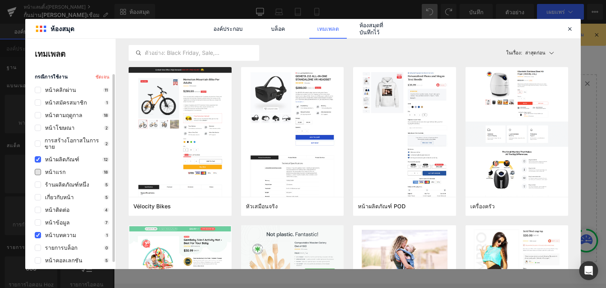
click at [51, 168] on font "หน้าแรก" at bounding box center [55, 171] width 21 height 7
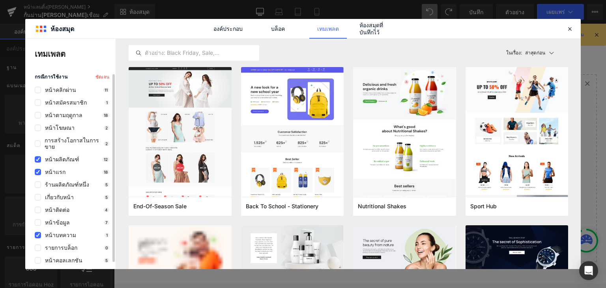
click at [54, 185] on div "กรณีการใช้งาน ชัดเจน หน้าคลิกผ่าน 11 หน้าสมัครสมาชิก 1 หน้าตามฤดูกาล 18 หน้าโฆษ…" at bounding box center [70, 175] width 90 height 202
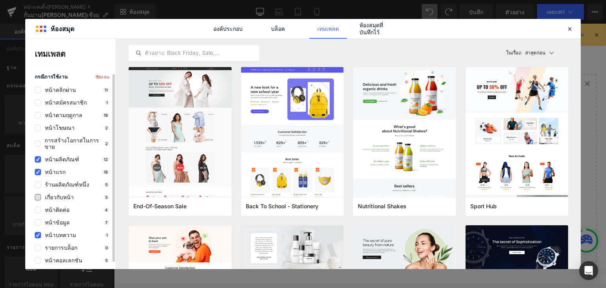
click at [50, 194] on font "เกี่ยวกับหน้า" at bounding box center [59, 197] width 29 height 7
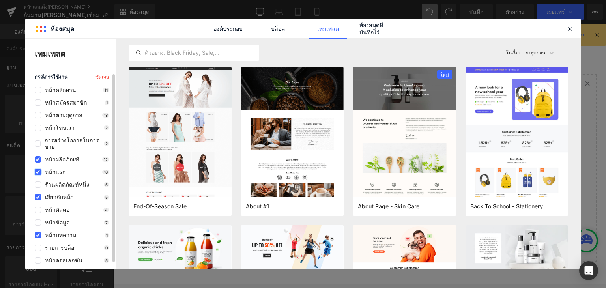
click at [39, 169] on label at bounding box center [38, 172] width 6 height 6
click at [38, 172] on input "checkbox" at bounding box center [38, 172] width 0 height 0
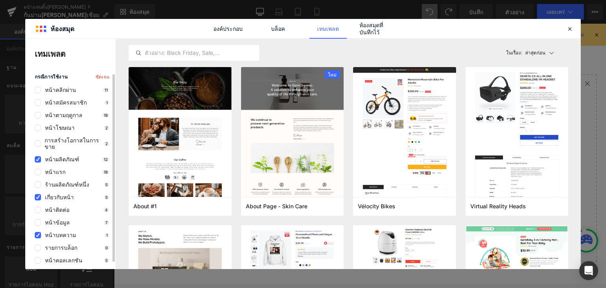
click at [37, 149] on div "กรณีการใช้งาน ชัดเจน หน้าคลิกผ่าน 11 หน้าสมัครสมาชิก 1 หน้าตามฤดูกาล 18 หน้าโฆษ…" at bounding box center [70, 175] width 90 height 202
click at [39, 197] on icon at bounding box center [38, 197] width 4 height 0
click at [38, 197] on input "checkbox" at bounding box center [38, 197] width 0 height 0
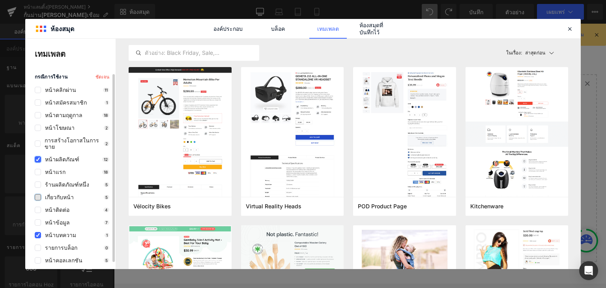
click at [40, 156] on label at bounding box center [38, 159] width 6 height 6
click at [38, 159] on input "checkbox" at bounding box center [38, 159] width 0 height 0
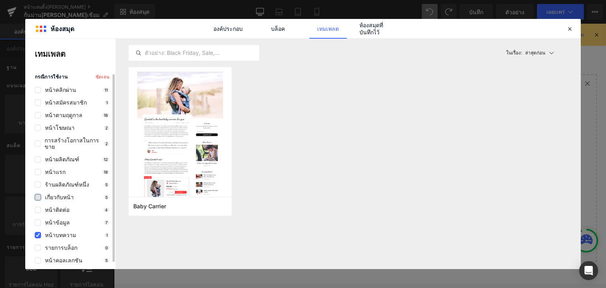
click at [49, 232] on font "หน้าบทความ" at bounding box center [60, 235] width 31 height 7
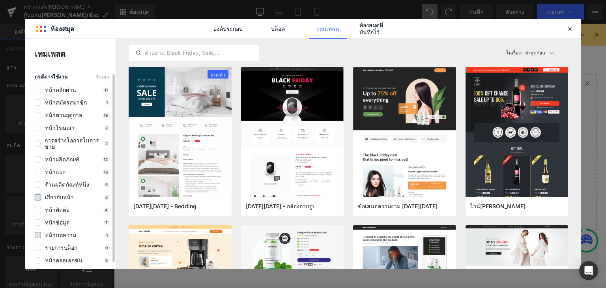
click at [49, 232] on font "หน้าบทความ" at bounding box center [60, 235] width 31 height 7
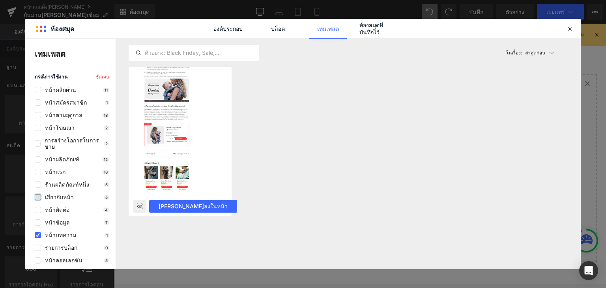
click at [136, 209] on rect at bounding box center [139, 206] width 13 height 13
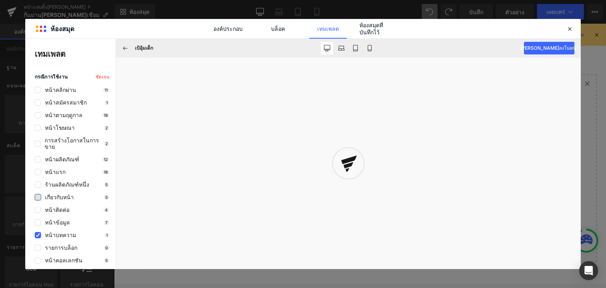
click at [355, 170] on icon at bounding box center [348, 163] width 18 height 18
click at [536, 48] on font "เพิ่มลงในหน้า" at bounding box center [549, 48] width 59 height 6
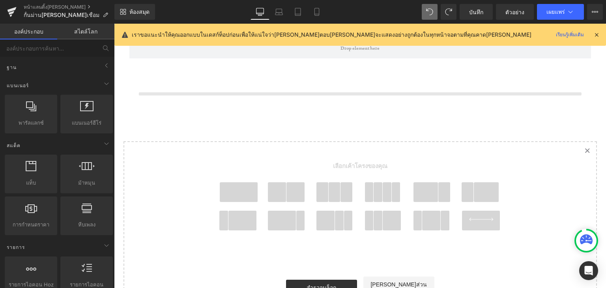
scroll to position [84, 0]
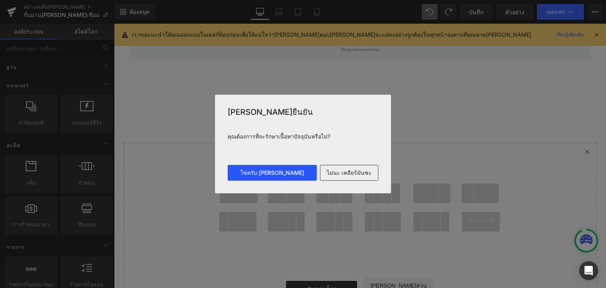
click at [280, 176] on font "ใช่ครับ เก็บไว้" at bounding box center [272, 172] width 64 height 7
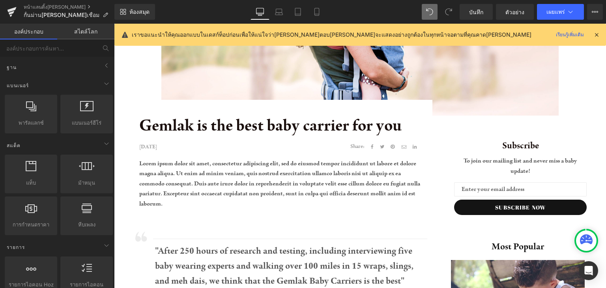
scroll to position [306, 0]
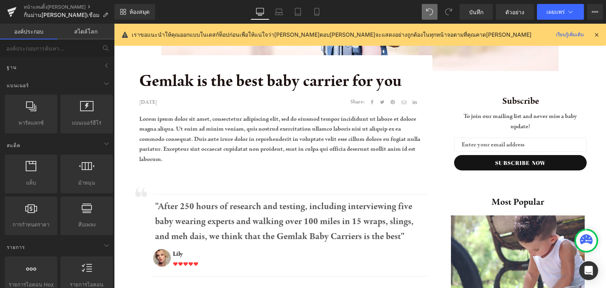
drag, startPoint x: 600, startPoint y: 65, endPoint x: 700, endPoint y: 65, distance: 99.4
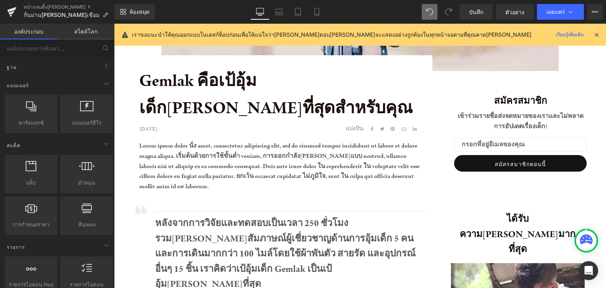
scroll to position [131, 0]
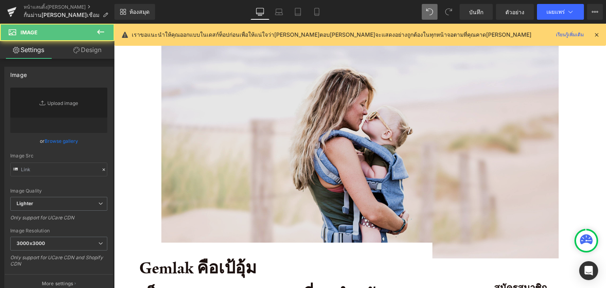
click at [391, 99] on img at bounding box center [359, 151] width 397 height 216
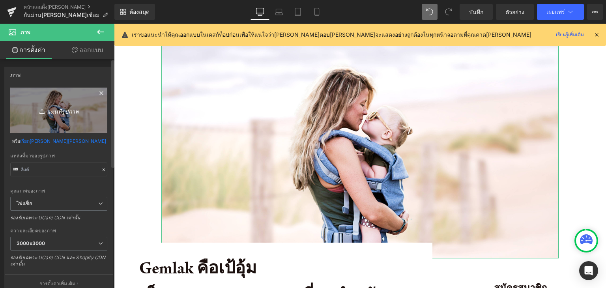
click at [84, 118] on link "แทนที่รูปภาพ" at bounding box center [58, 110] width 97 height 45
type input "C:\fakepath\IMG_9578.jpg"
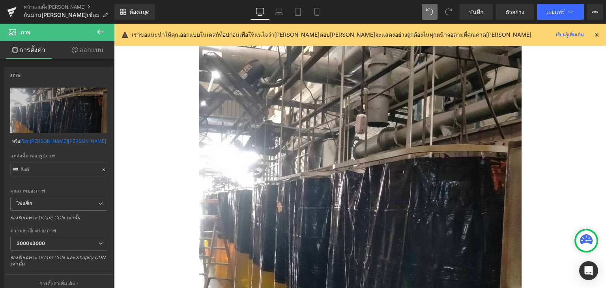
scroll to position [0, 0]
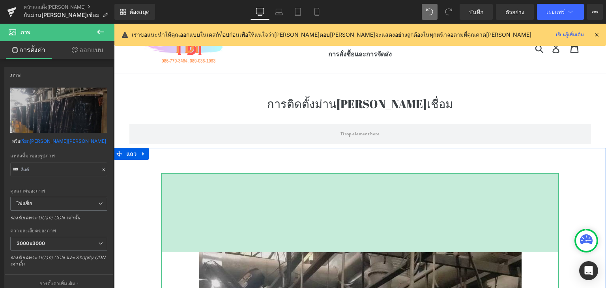
drag, startPoint x: 423, startPoint y: 174, endPoint x: 420, endPoint y: 253, distance: 79.4
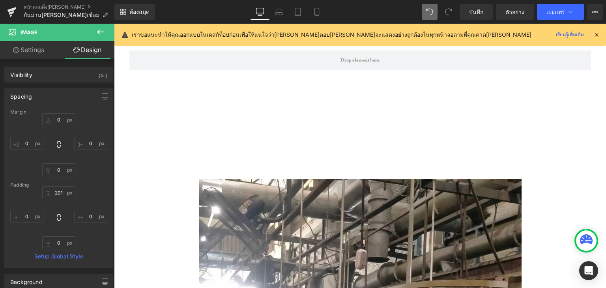
scroll to position [38, 0]
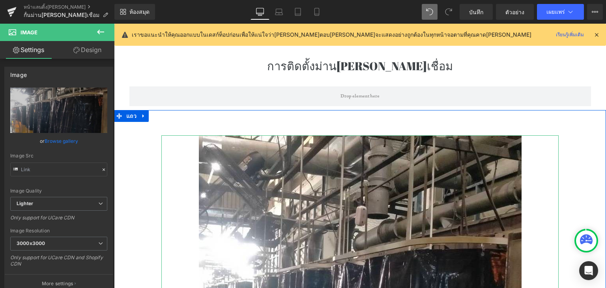
drag, startPoint x: 347, startPoint y: 212, endPoint x: 340, endPoint y: 133, distance: 79.6
click at [340, 133] on div "ภาพ แถว" at bounding box center [360, 284] width 492 height 348
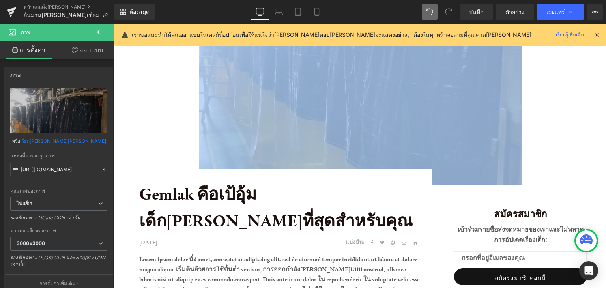
scroll to position [248, 0]
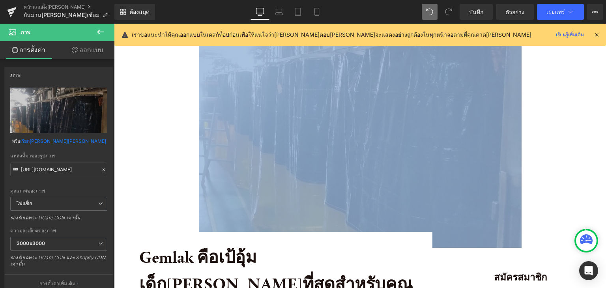
click at [480, 219] on img at bounding box center [360, 86] width 323 height 323
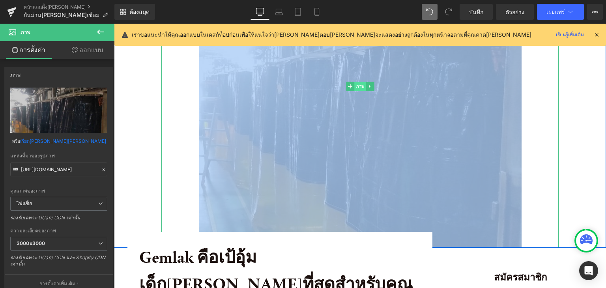
click at [358, 86] on font "ภาพ" at bounding box center [360, 86] width 9 height 5
click at [368, 88] on icon at bounding box center [370, 86] width 4 height 5
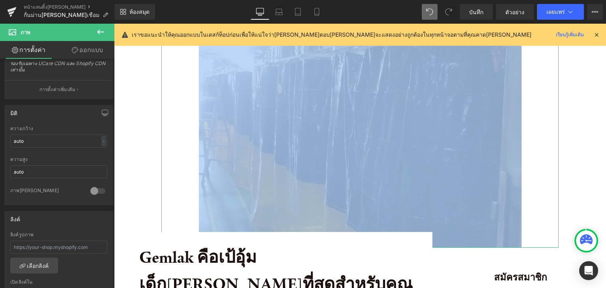
scroll to position [194, 0]
click at [112, 239] on b at bounding box center [112, 206] width 3 height 107
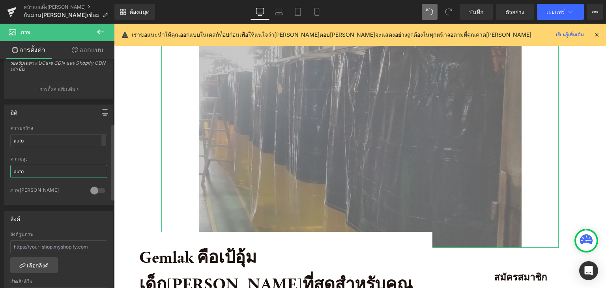
click at [68, 166] on input "auto" at bounding box center [58, 171] width 97 height 13
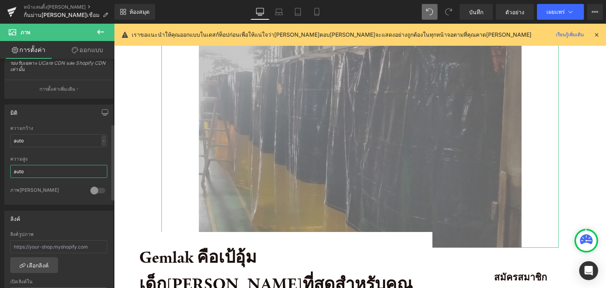
click at [68, 166] on input "auto" at bounding box center [58, 171] width 97 height 13
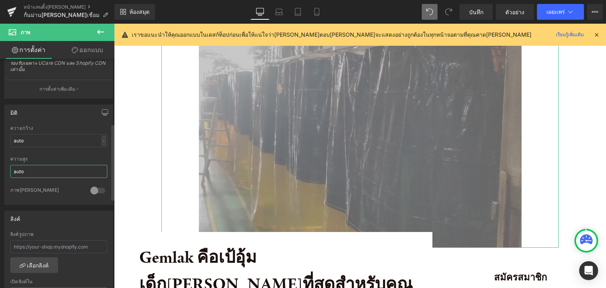
click at [68, 166] on input "auto" at bounding box center [58, 171] width 97 height 13
click at [90, 192] on div at bounding box center [97, 190] width 19 height 13
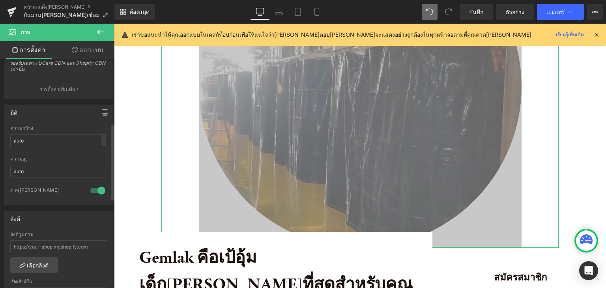
click at [90, 192] on div at bounding box center [97, 190] width 19 height 13
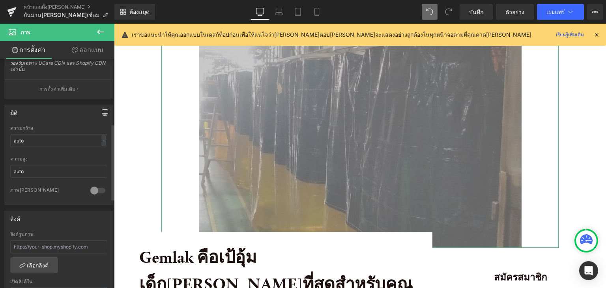
click at [102, 110] on icon "button" at bounding box center [105, 112] width 6 height 6
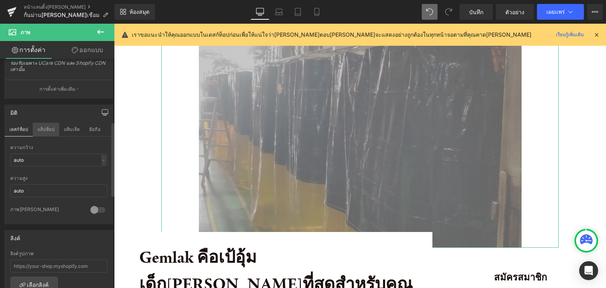
click at [57, 123] on button "แล็ปท็อป" at bounding box center [46, 129] width 26 height 13
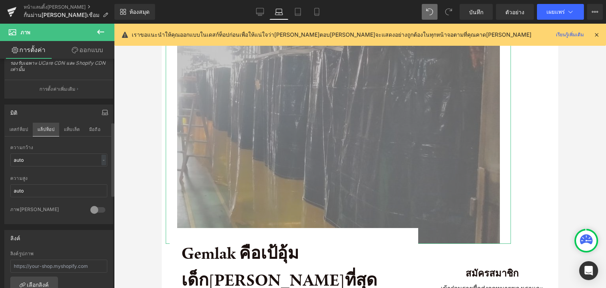
scroll to position [55, 0]
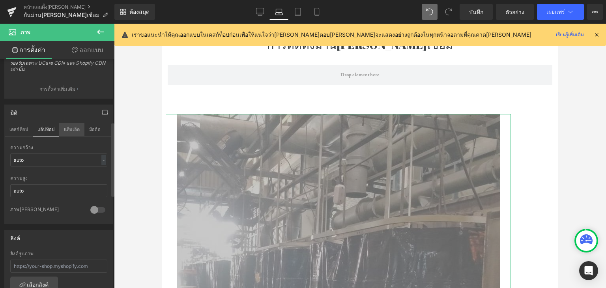
click at [70, 128] on font "แท็บเล็ต" at bounding box center [72, 130] width 16 height 6
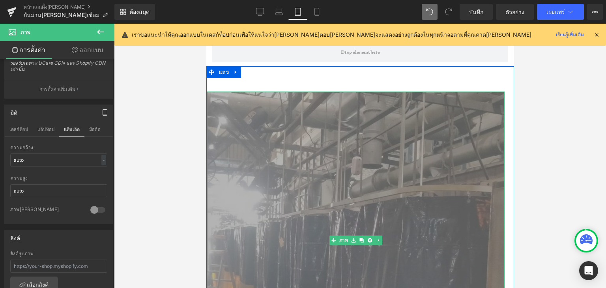
scroll to position [77, 0]
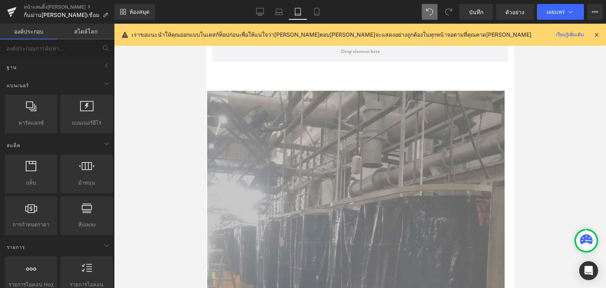
drag, startPoint x: 604, startPoint y: 209, endPoint x: 576, endPoint y: 204, distance: 28.5
click at [576, 204] on div at bounding box center [360, 156] width 492 height 264
click at [521, 187] on div at bounding box center [360, 156] width 492 height 264
click at [436, 14] on button at bounding box center [430, 12] width 16 height 16
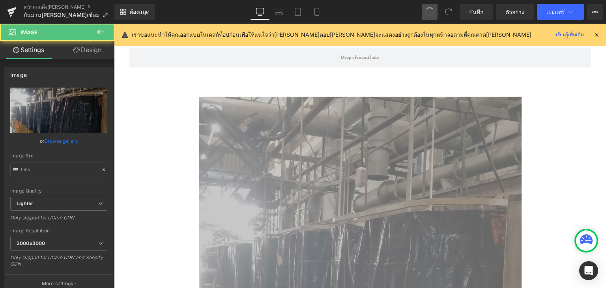
scroll to position [71, 0]
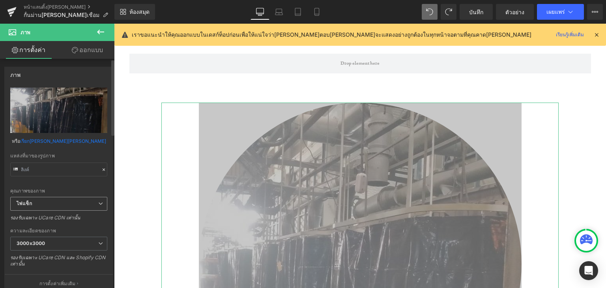
click at [101, 199] on span "ไฟแช็ก" at bounding box center [58, 204] width 97 height 14
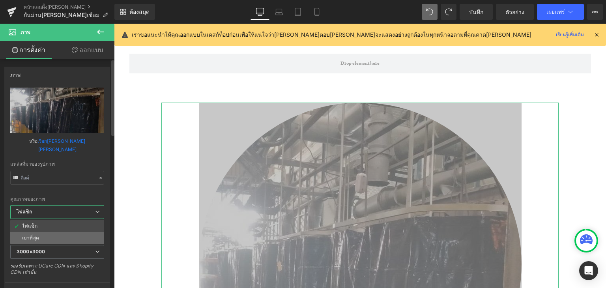
click at [71, 232] on li "เบาที่สุด" at bounding box center [57, 238] width 94 height 12
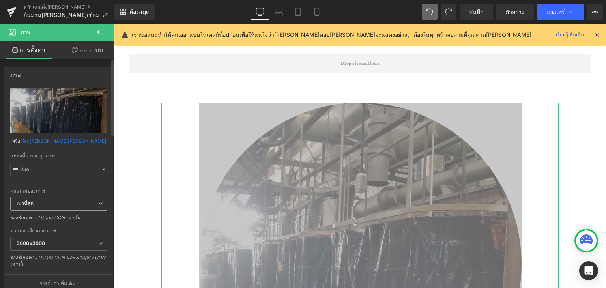
click at [92, 202] on span "เบาที่สุด" at bounding box center [58, 204] width 97 height 14
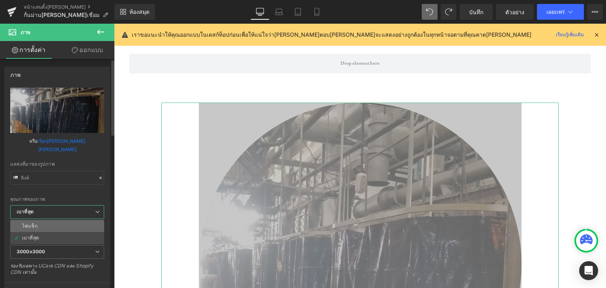
click at [84, 220] on li "ไฟแช็ก" at bounding box center [57, 226] width 94 height 12
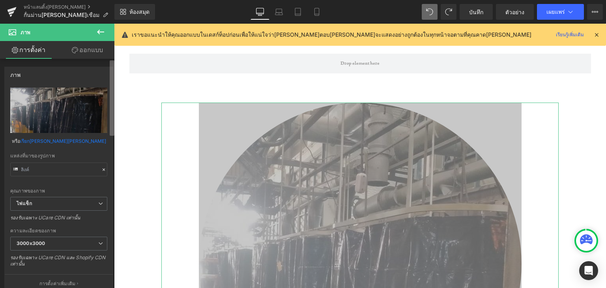
click at [110, 131] on b at bounding box center [112, 97] width 5 height 75
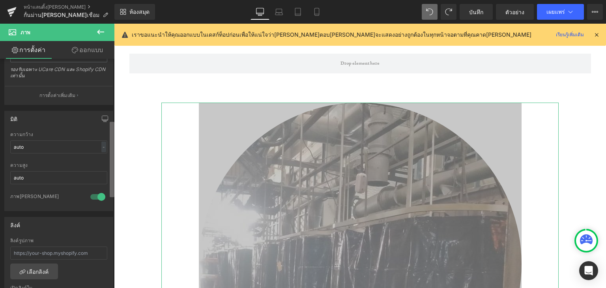
click at [107, 174] on div "ภาพ https://ucarecdn.com/48020705-e59a-4003-a9f9-aa882f842827/-/format/auto/-/p…" at bounding box center [57, 175] width 114 height 233
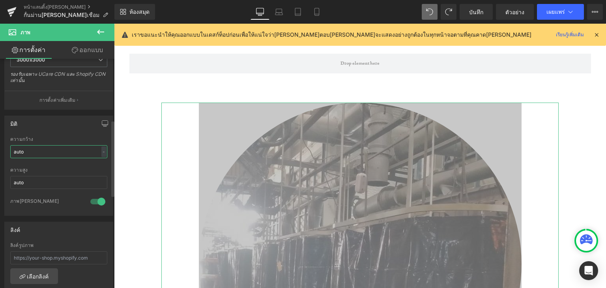
click at [92, 148] on input "auto" at bounding box center [58, 151] width 97 height 13
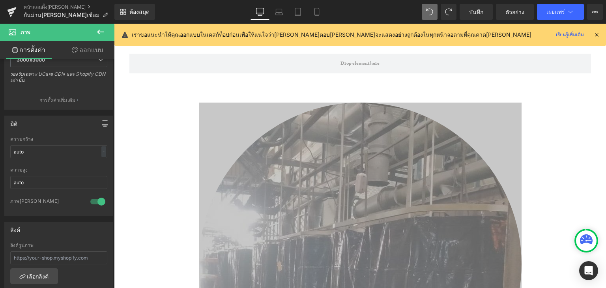
click at [431, 10] on icon at bounding box center [429, 11] width 7 height 7
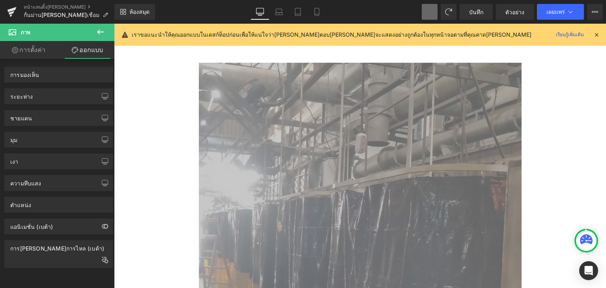
scroll to position [265, 0]
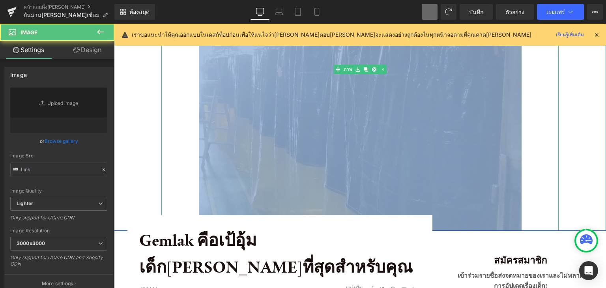
click at [406, 180] on img at bounding box center [360, 69] width 323 height 323
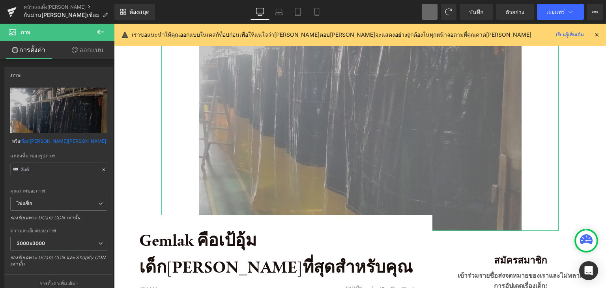
click at [79, 52] on font "ออกแบบ" at bounding box center [91, 50] width 24 height 8
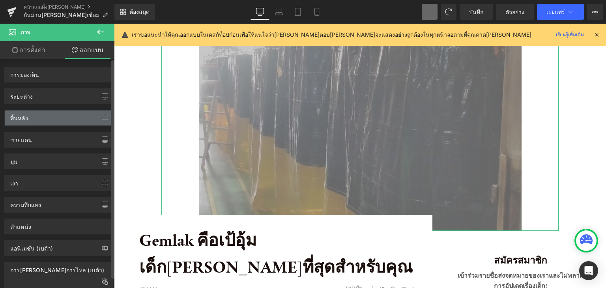
click at [58, 117] on div "พื้นหลัง" at bounding box center [59, 117] width 108 height 15
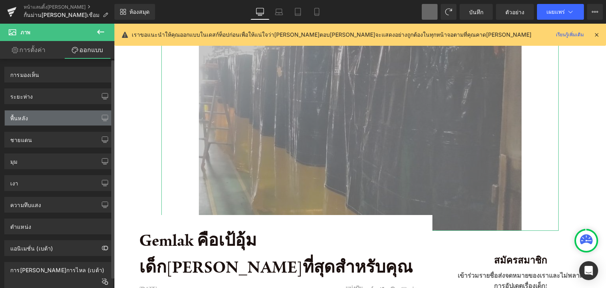
click at [57, 118] on div "พื้นหลัง" at bounding box center [59, 117] width 108 height 15
click at [55, 120] on div "พื้นหลัง" at bounding box center [59, 117] width 108 height 15
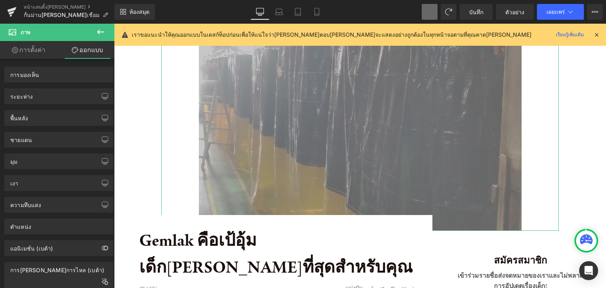
click at [35, 48] on font "การตั้งค่า" at bounding box center [32, 50] width 26 height 8
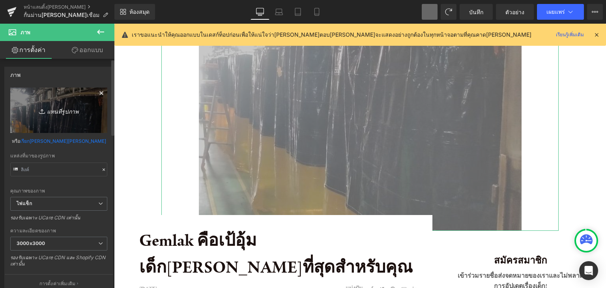
drag, startPoint x: 39, startPoint y: 138, endPoint x: 47, endPoint y: 116, distance: 23.6
click at [20, 138] on font "หรือ" at bounding box center [16, 141] width 8 height 6
click at [47, 114] on font "แทนที่รูปภาพ" at bounding box center [63, 111] width 32 height 7
type input "C:\fakepath\7302FDEF-5D97-49BE-9D0E-70025A222DF6.jpg"
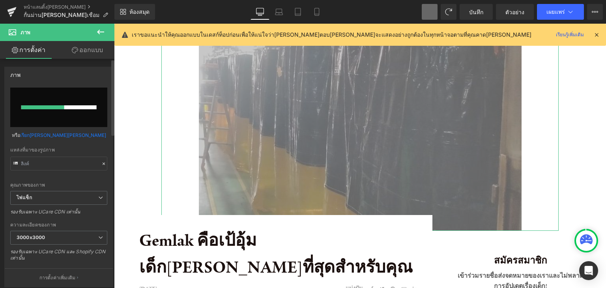
click at [63, 135] on font "เรียก[PERSON_NAME][PERSON_NAME]" at bounding box center [63, 135] width 86 height 6
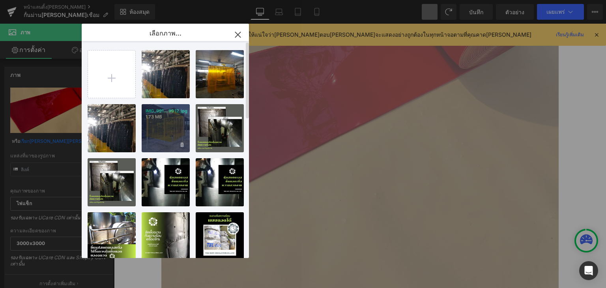
click at [178, 124] on div "IMG_991...9912.jpg 1.73 MB" at bounding box center [166, 128] width 48 height 48
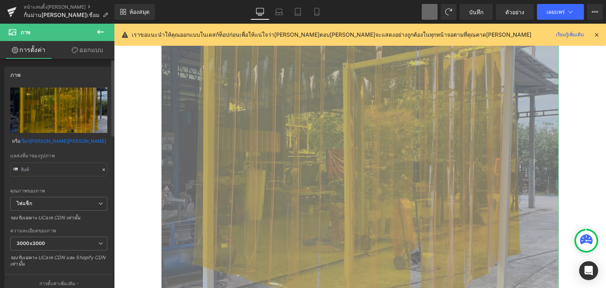
click at [60, 136] on link "เรียก[PERSON_NAME][PERSON_NAME]" at bounding box center [63, 141] width 86 height 14
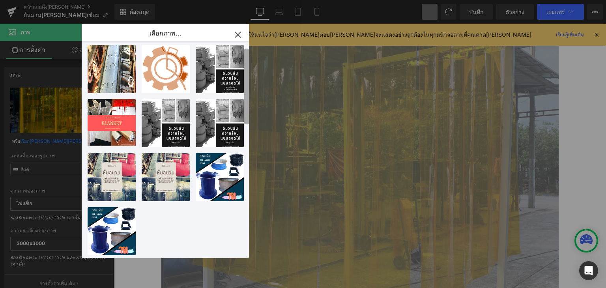
scroll to position [0, 0]
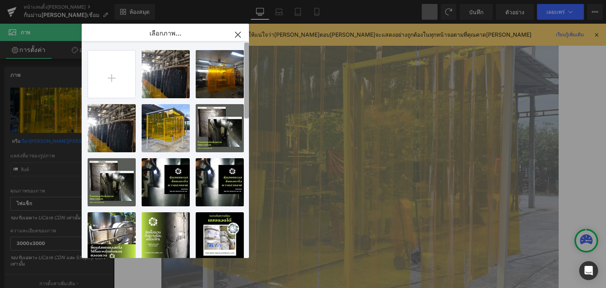
click at [242, 39] on div "เลือกภาพ... กลับไปที่ห้องสมุด แทรก IMG_957...9578.jpg 181.85 กิโลไบต์ ลบรูปภาพ?…" at bounding box center [165, 141] width 167 height 234
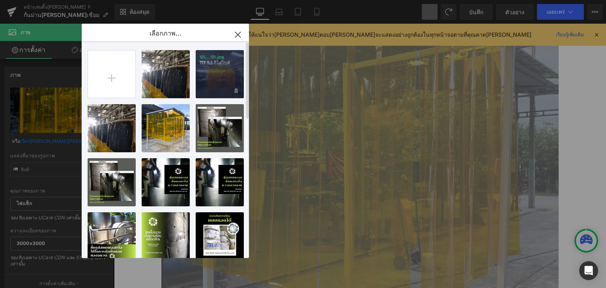
click at [227, 82] on div "ปก...ปก.jpg 113.53 กิโลไบต์" at bounding box center [220, 74] width 48 height 48
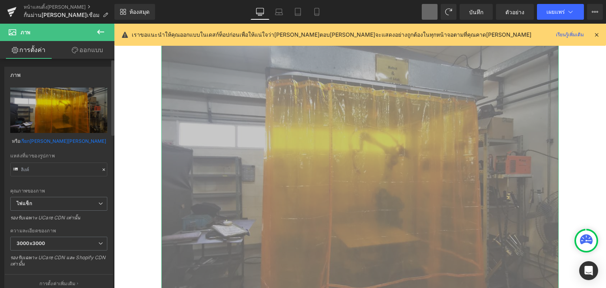
click at [71, 137] on link "เรียก[PERSON_NAME][PERSON_NAME]" at bounding box center [63, 141] width 86 height 14
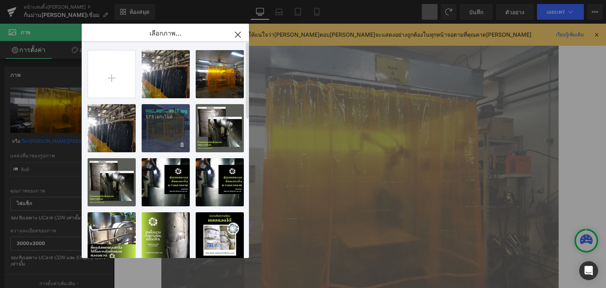
click at [181, 124] on div "IMG_991...9912.jpg 1.73 เมกะไบต์" at bounding box center [166, 128] width 48 height 48
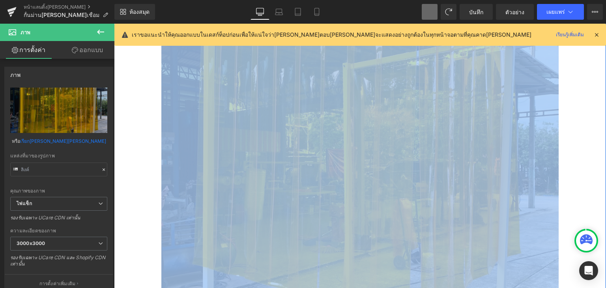
click at [592, 136] on div "ภาพ แถว" at bounding box center [360, 160] width 492 height 555
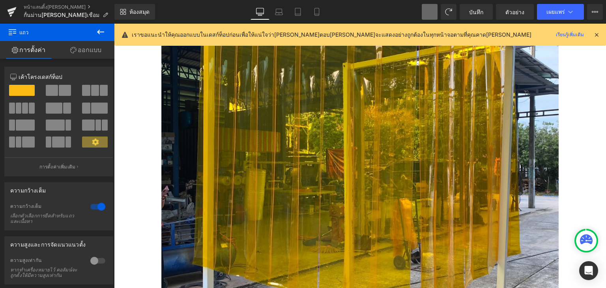
click at [598, 32] on icon at bounding box center [596, 34] width 7 height 7
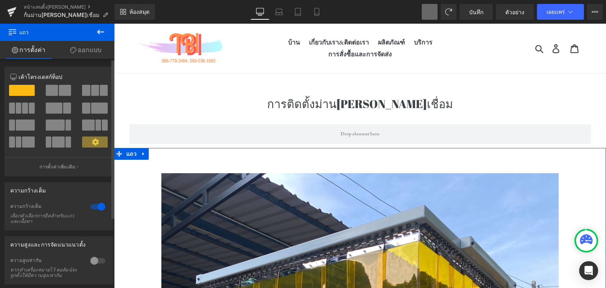
click at [59, 90] on span at bounding box center [65, 90] width 12 height 11
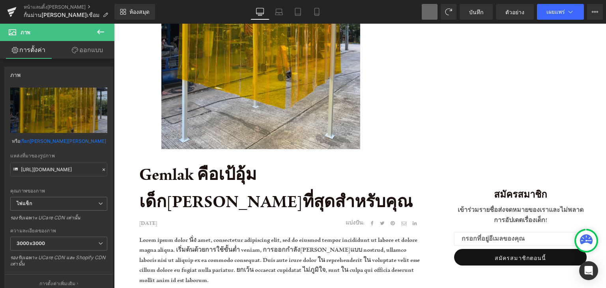
scroll to position [282, 0]
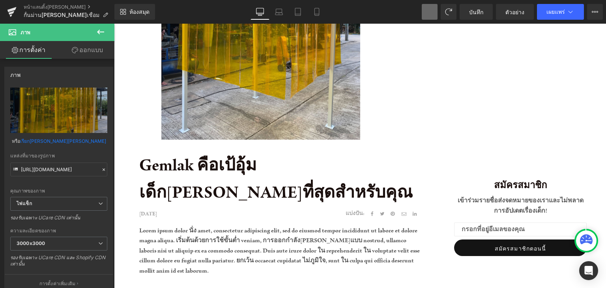
drag, startPoint x: 252, startPoint y: 113, endPoint x: 253, endPoint y: 159, distance: 46.2
click at [252, 114] on img at bounding box center [260, 23] width 199 height 265
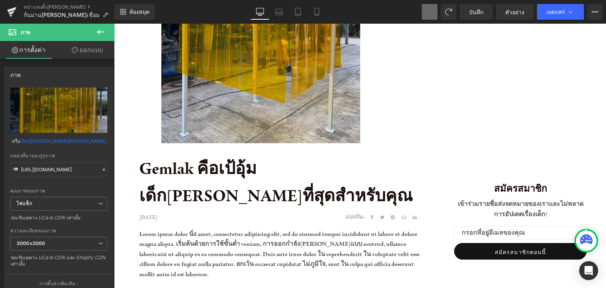
scroll to position [270, 0]
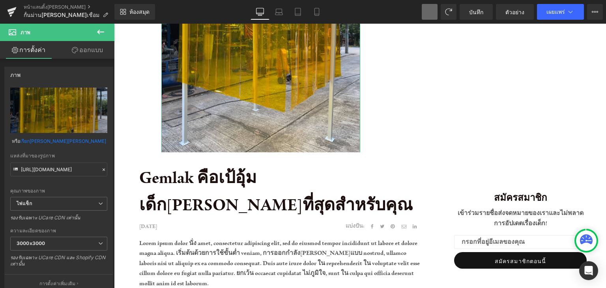
click at [93, 47] on font "ออกแบบ" at bounding box center [91, 50] width 24 height 8
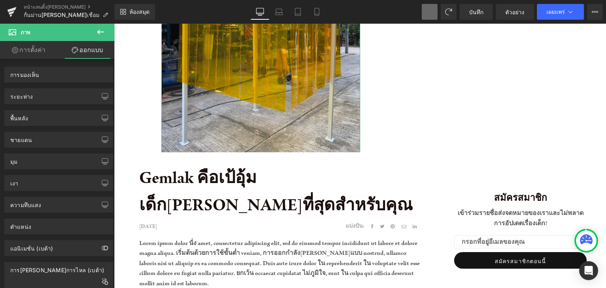
click at [33, 55] on link "การตั้งค่า" at bounding box center [28, 50] width 57 height 18
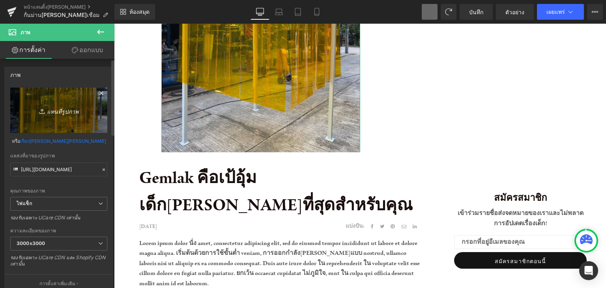
click at [57, 103] on link "แทนที่รูปภาพ" at bounding box center [58, 110] width 97 height 45
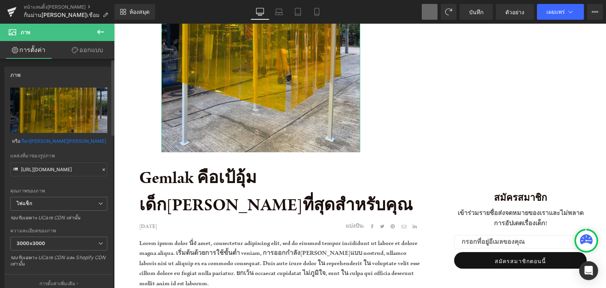
click at [65, 138] on font "เรียก[PERSON_NAME][PERSON_NAME]" at bounding box center [63, 141] width 86 height 6
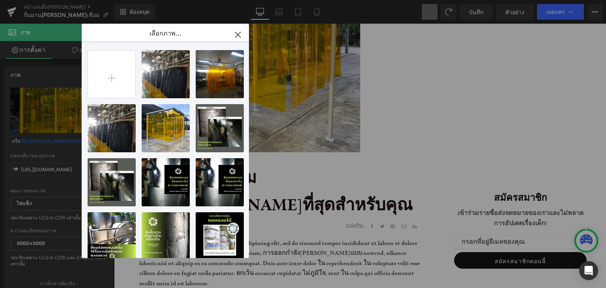
click at [238, 28] on icon "button" at bounding box center [238, 34] width 13 height 13
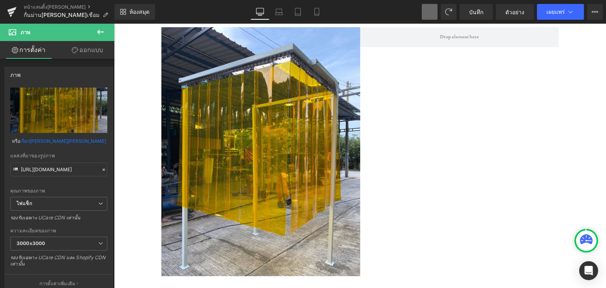
scroll to position [66, 0]
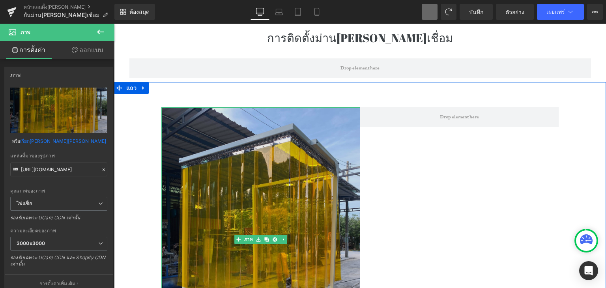
click at [218, 175] on img at bounding box center [260, 239] width 199 height 265
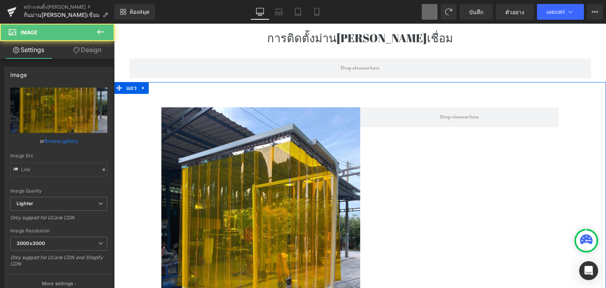
click at [413, 145] on div "ภาพ แถว" at bounding box center [360, 227] width 492 height 290
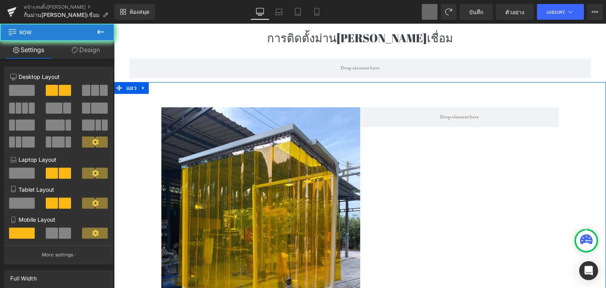
click at [413, 145] on div "ภาพ แถว" at bounding box center [360, 227] width 492 height 290
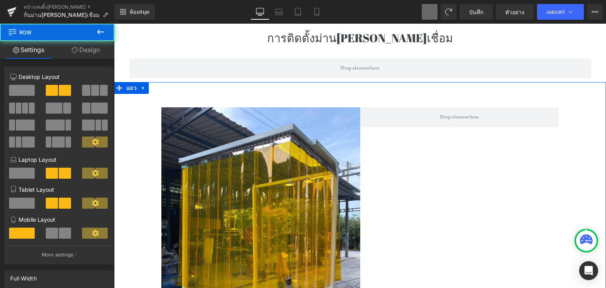
click at [413, 145] on div "ภาพ แถว" at bounding box center [360, 227] width 492 height 290
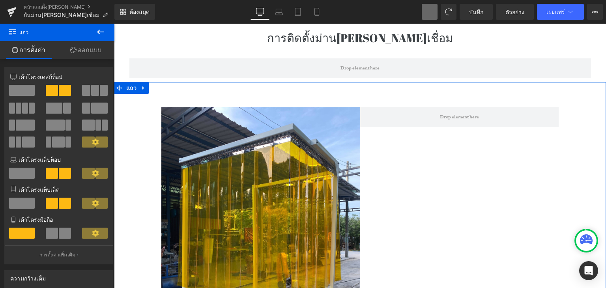
click at [86, 90] on span at bounding box center [86, 90] width 8 height 11
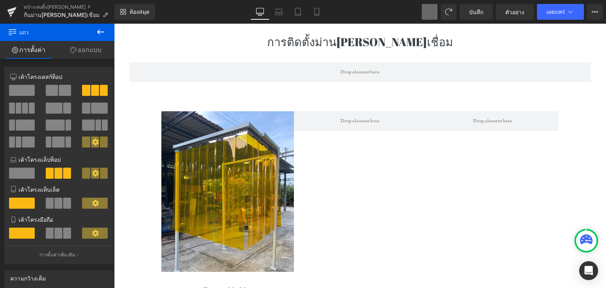
scroll to position [89, 0]
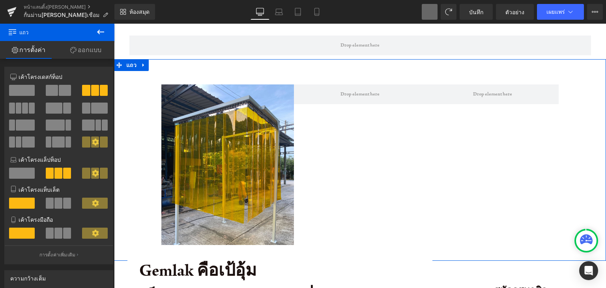
click at [19, 175] on span at bounding box center [22, 173] width 26 height 11
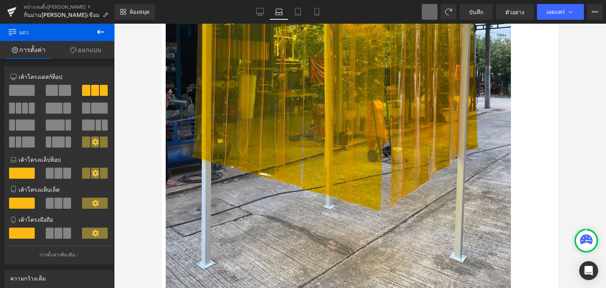
scroll to position [471, 0]
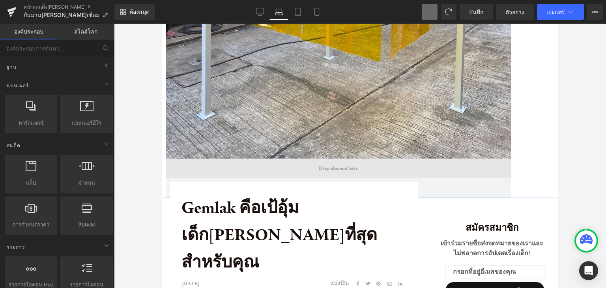
click at [322, 169] on span at bounding box center [338, 169] width 45 height 12
click at [205, 165] on span at bounding box center [338, 169] width 345 height 20
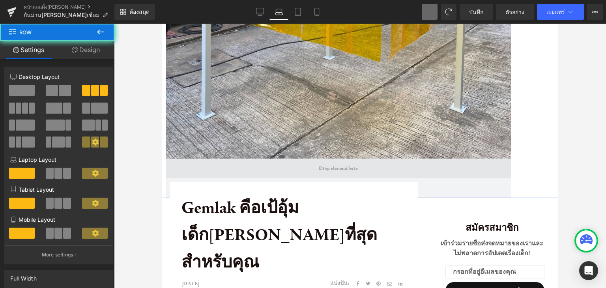
click at [205, 165] on span at bounding box center [338, 169] width 345 height 20
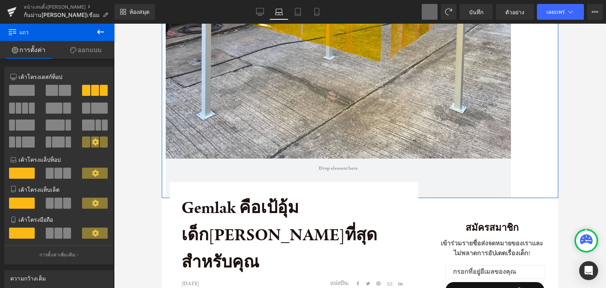
click at [28, 234] on span at bounding box center [22, 233] width 26 height 11
click at [19, 207] on span at bounding box center [22, 203] width 26 height 11
click at [33, 143] on span at bounding box center [28, 141] width 12 height 11
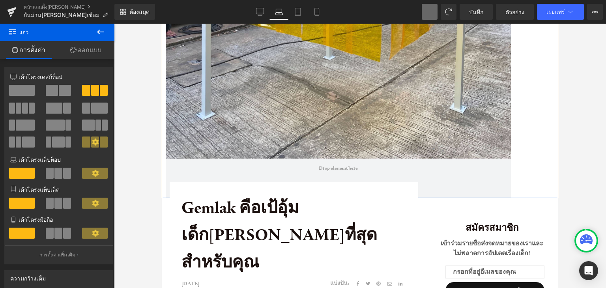
click at [33, 143] on span at bounding box center [28, 141] width 12 height 11
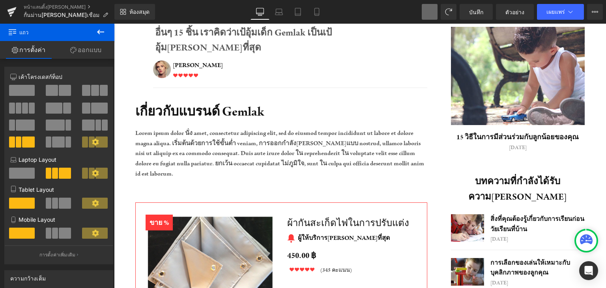
click at [33, 143] on span at bounding box center [28, 141] width 12 height 11
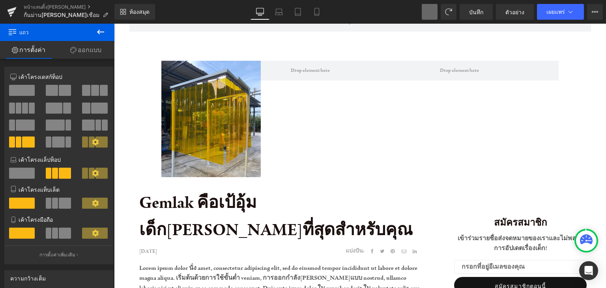
scroll to position [0, 0]
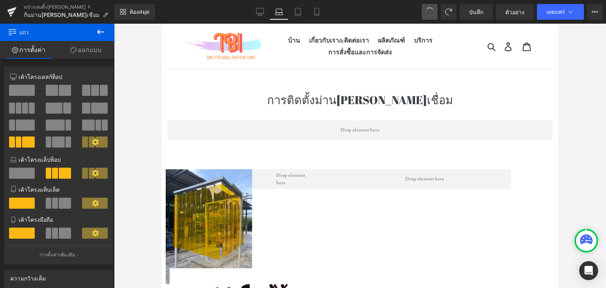
click at [429, 12] on span at bounding box center [429, 12] width 10 height 10
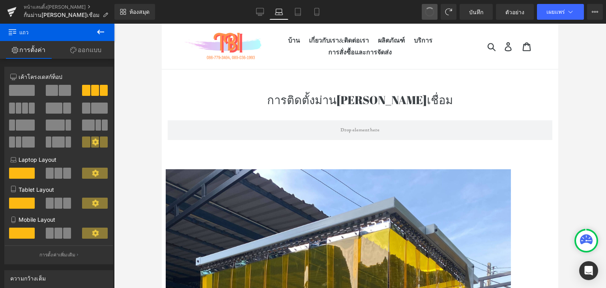
click at [429, 12] on span at bounding box center [430, 12] width 12 height 12
click at [429, 12] on span at bounding box center [430, 12] width 16 height 16
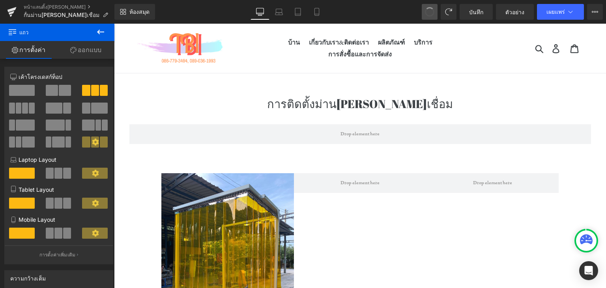
click at [429, 12] on span at bounding box center [429, 12] width 10 height 10
click at [429, 12] on span at bounding box center [429, 11] width 11 height 11
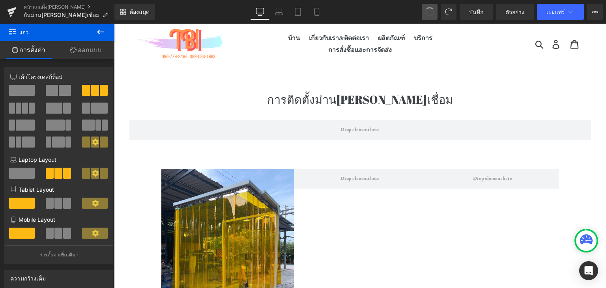
click at [429, 12] on span at bounding box center [429, 11] width 11 height 11
click at [429, 12] on span at bounding box center [430, 12] width 16 height 16
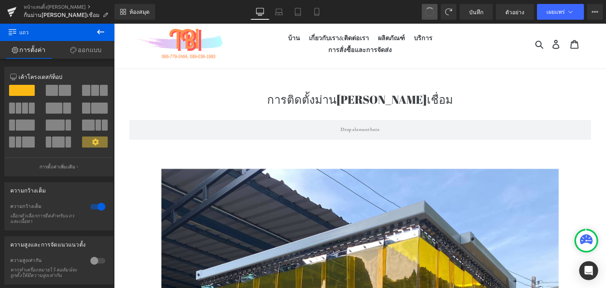
click at [430, 13] on span at bounding box center [430, 12] width 12 height 12
click at [430, 13] on span at bounding box center [430, 12] width 16 height 16
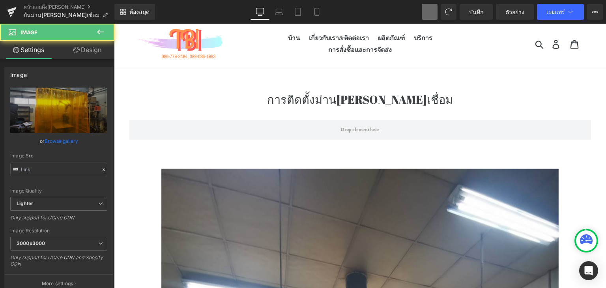
click at [430, 13] on span at bounding box center [430, 12] width 16 height 16
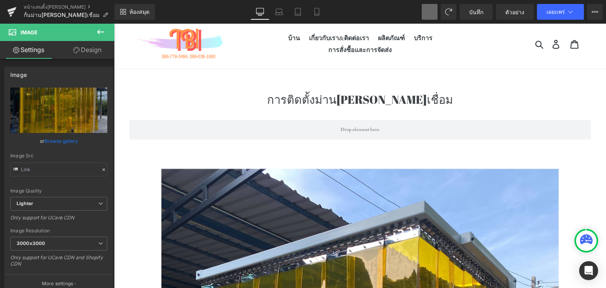
click at [429, 15] on span at bounding box center [430, 12] width 16 height 16
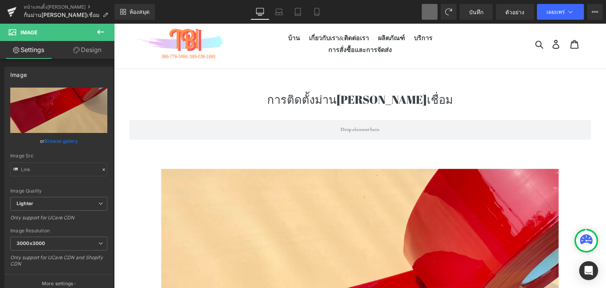
click at [429, 15] on span at bounding box center [430, 12] width 16 height 16
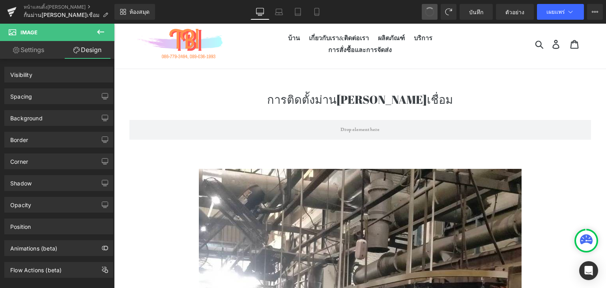
click at [429, 15] on span at bounding box center [429, 12] width 10 height 10
click at [429, 15] on span at bounding box center [429, 12] width 13 height 13
click at [429, 15] on span at bounding box center [429, 11] width 11 height 11
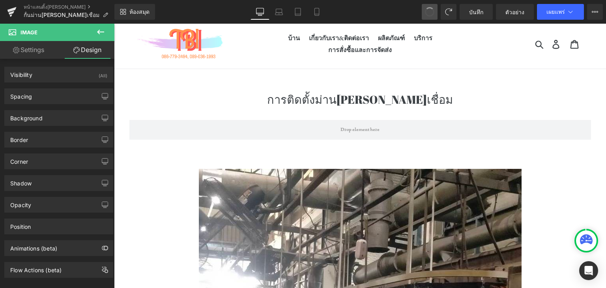
click at [429, 15] on span at bounding box center [429, 11] width 11 height 11
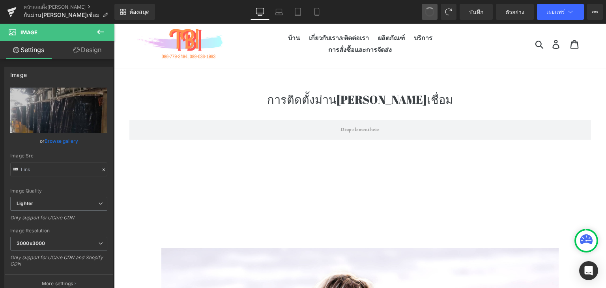
click at [428, 21] on div "ห้องสมุด เดสก์ท็อป เดสก์ท็อป แล็ปท็อป แท็บเล็ต มือถือ บันทึก ตัวอย่าง เผยแพร่ ก…" at bounding box center [360, 12] width 492 height 24
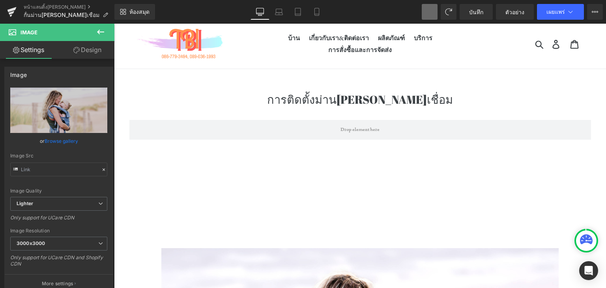
click at [428, 24] on nav "บ้าน เกี่ยวกับเรา&ติดต่อเรา ผลิตภัณฑ์ บริการ การสั่งซื้อและการจัดส่ง" at bounding box center [360, 43] width 224 height 49
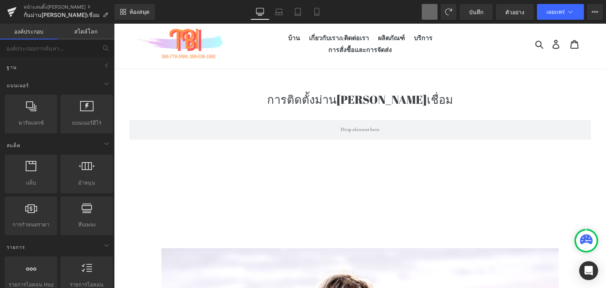
click at [428, 24] on nav "บ้าน เกี่ยวกับเรา&ติดต่อเรา ผลิตภัณฑ์ บริการ การสั่งซื้อและการจัดส่ง" at bounding box center [360, 43] width 224 height 49
click at [432, 11] on span at bounding box center [430, 12] width 16 height 16
click at [447, 10] on icon at bounding box center [448, 12] width 6 height 6
click at [430, 15] on span at bounding box center [430, 12] width 16 height 16
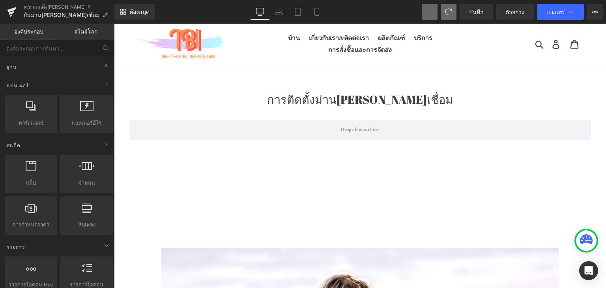
scroll to position [1131, 0]
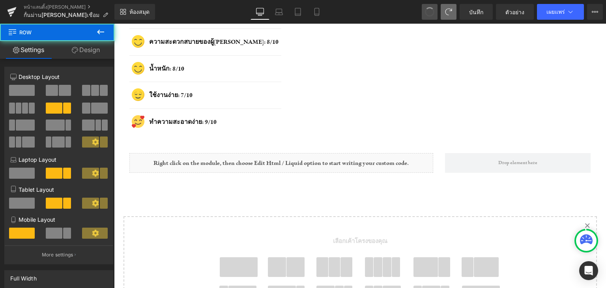
click at [431, 28] on div "คะแนนของเรา บล็อกข้อความ ภาพ ความสะดวกสบายของเด็ก: 9/10 บล็อกข้อความ รายการไอคอ…" at bounding box center [281, 59] width 316 height 156
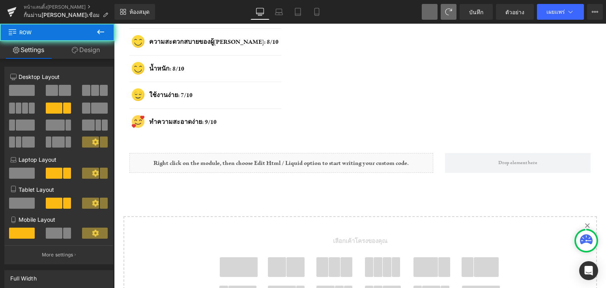
scroll to position [1168, 0]
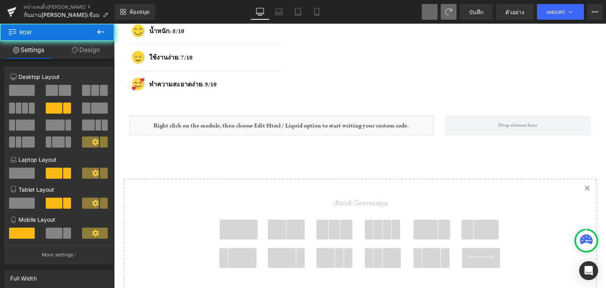
click at [432, 10] on span at bounding box center [430, 12] width 16 height 16
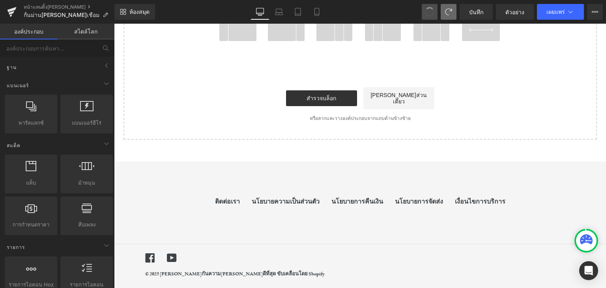
scroll to position [1045, 0]
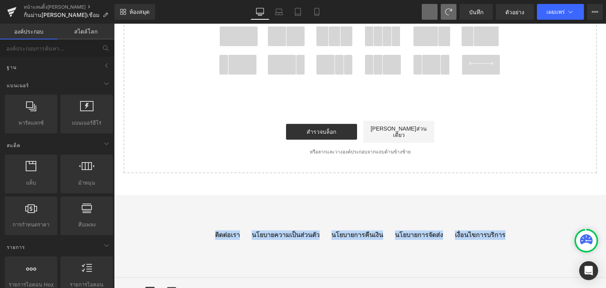
drag, startPoint x: 599, startPoint y: 236, endPoint x: 606, endPoint y: 170, distance: 65.4
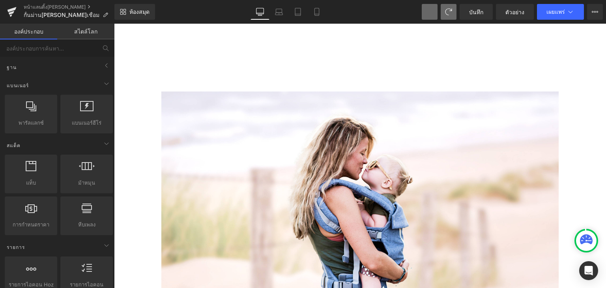
scroll to position [226, 0]
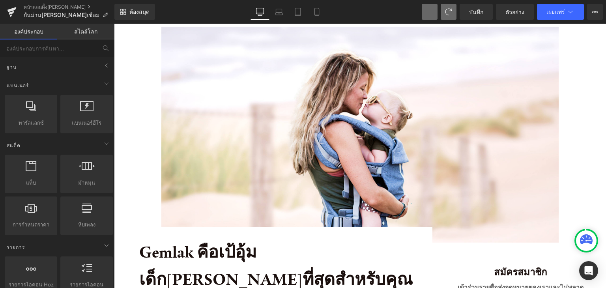
drag, startPoint x: 598, startPoint y: 81, endPoint x: 593, endPoint y: 76, distance: 7.5
click at [598, 78] on div "ภาพ แถว" at bounding box center [360, 82] width 492 height 320
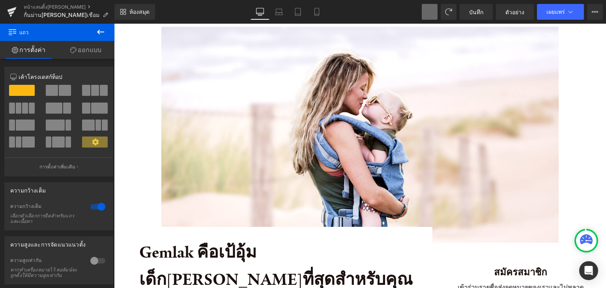
click at [428, 7] on span at bounding box center [430, 12] width 16 height 16
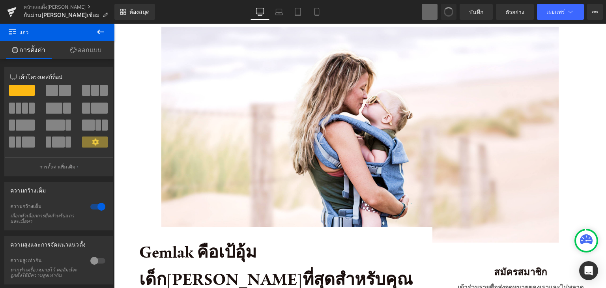
click at [428, 7] on span at bounding box center [430, 12] width 16 height 16
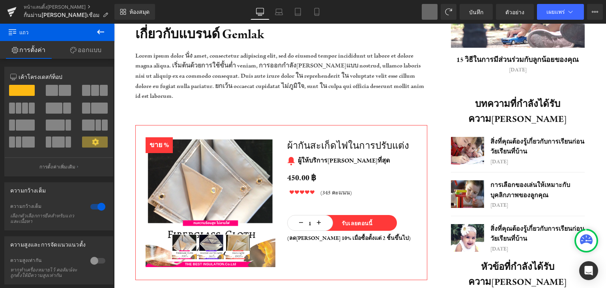
click at [428, 7] on button at bounding box center [430, 12] width 16 height 16
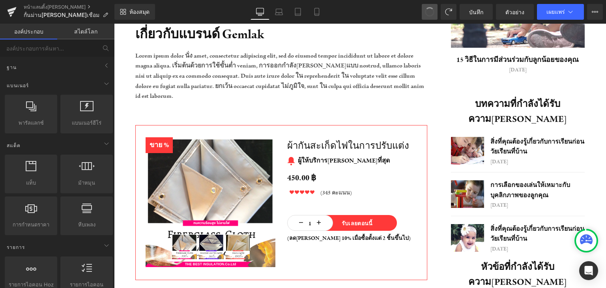
click at [428, 7] on button at bounding box center [430, 12] width 16 height 16
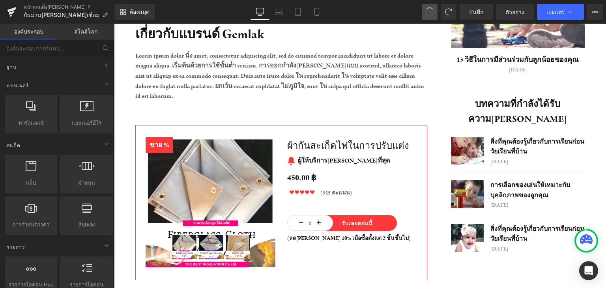
click at [428, 7] on button at bounding box center [430, 12] width 16 height 16
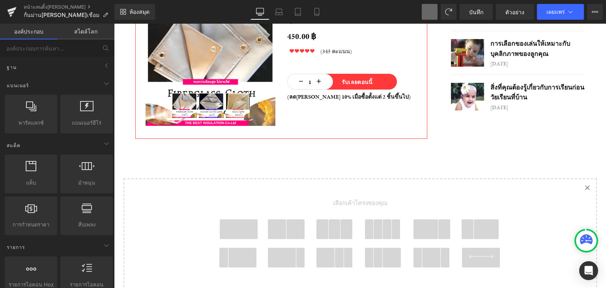
click at [428, 7] on button at bounding box center [430, 12] width 16 height 16
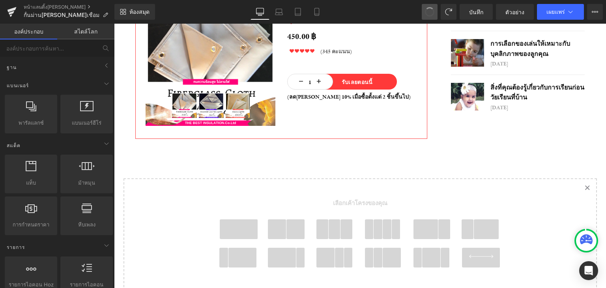
click at [428, 7] on button at bounding box center [430, 12] width 16 height 16
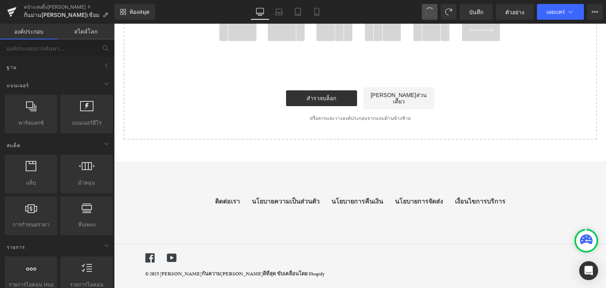
click at [428, 7] on button at bounding box center [430, 12] width 16 height 16
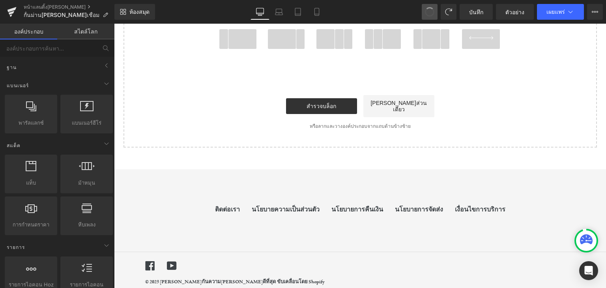
click at [428, 7] on button at bounding box center [430, 12] width 16 height 16
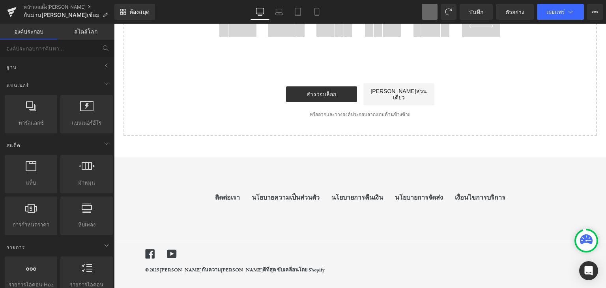
click at [428, 7] on button at bounding box center [430, 12] width 16 height 16
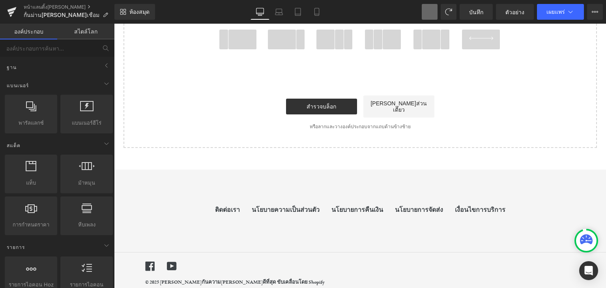
drag, startPoint x: 542, startPoint y: 30, endPoint x: 543, endPoint y: 85, distance: 54.8
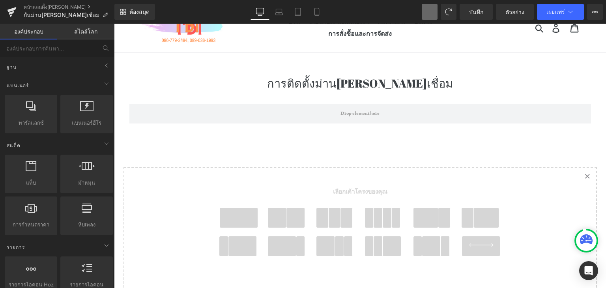
scroll to position [0, 0]
